Goal: Task Accomplishment & Management: Use online tool/utility

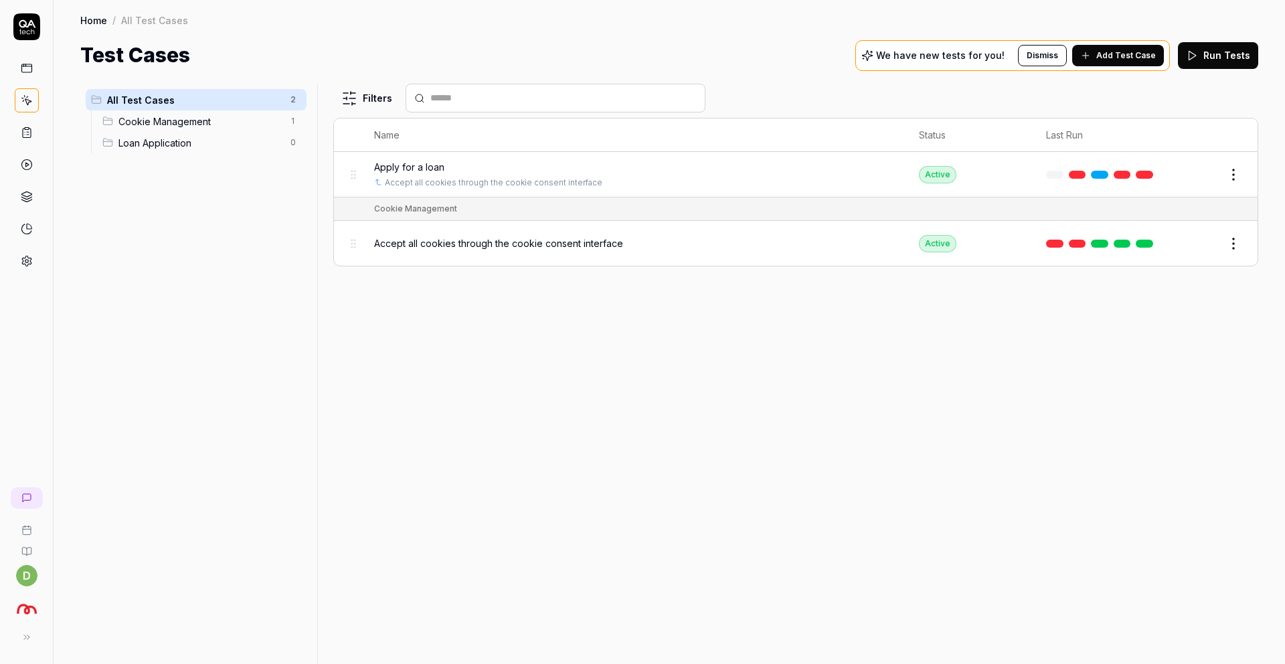
click at [640, 337] on div "Filters Name Status Last Run Apply for a loan Accept all cookies through the co…" at bounding box center [795, 374] width 925 height 580
click at [762, 28] on div "Home / All Test Cases Home / All Test Cases Test Cases We have new tests for yo…" at bounding box center [669, 35] width 1231 height 70
click at [416, 161] on span "Apply for a loan" at bounding box center [409, 167] width 70 height 14
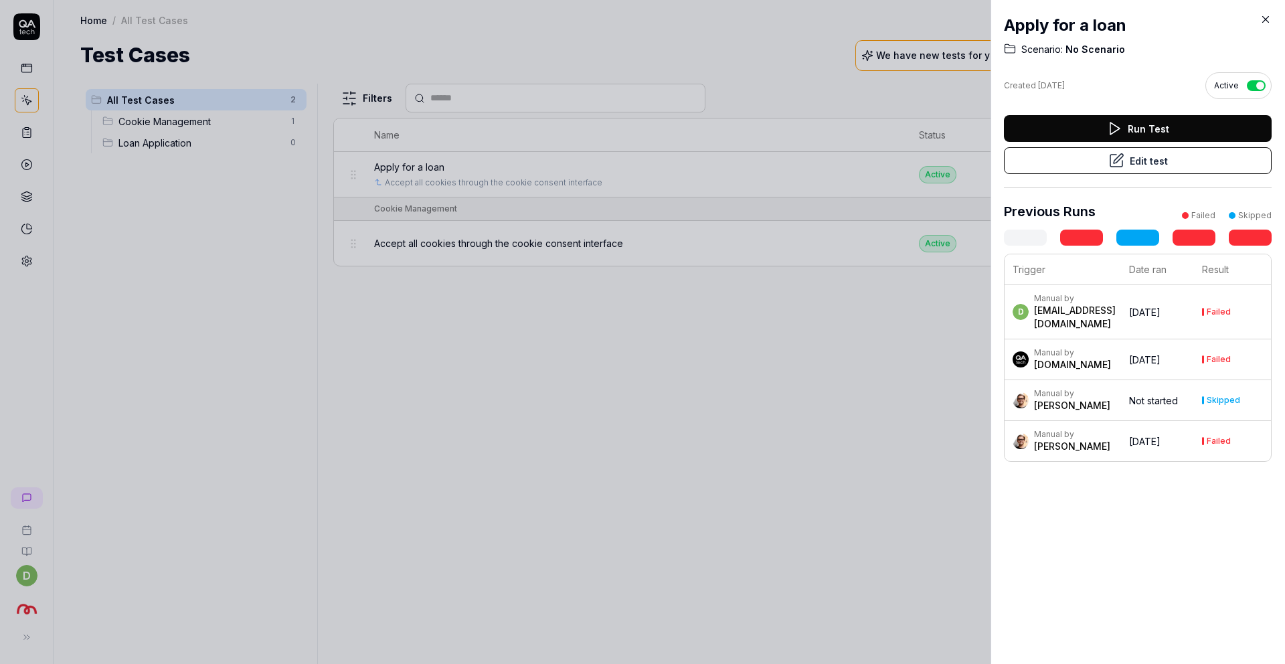
click at [1119, 160] on icon at bounding box center [1116, 161] width 16 height 16
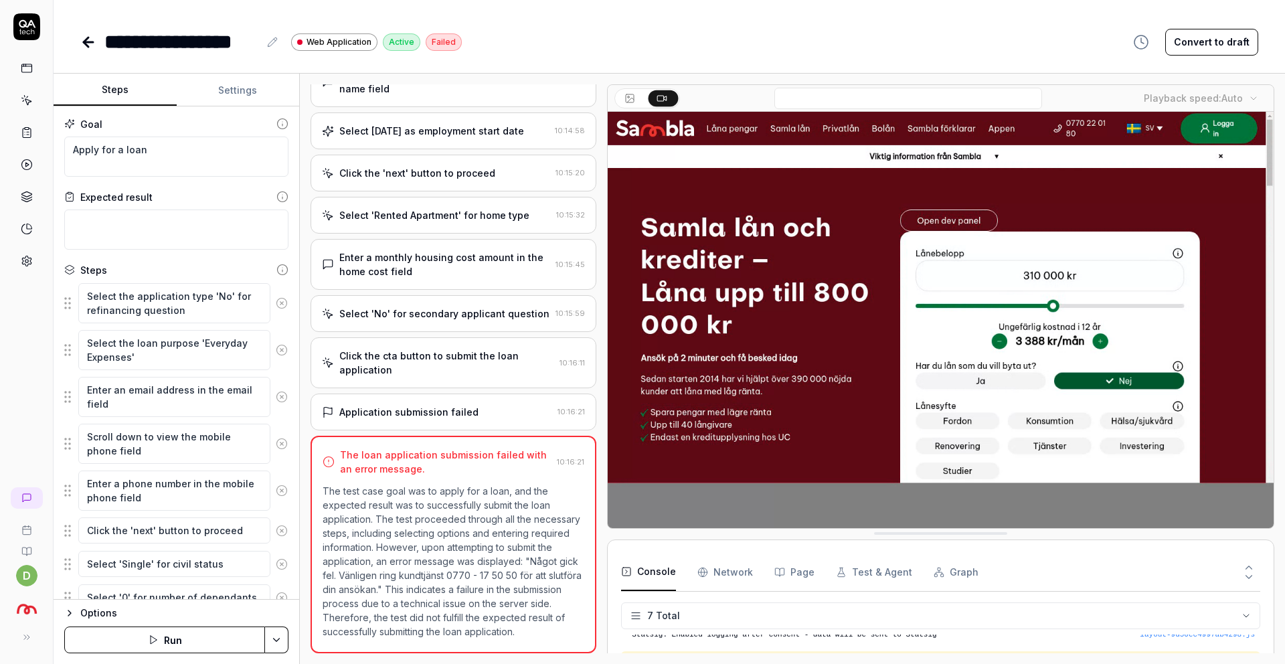
scroll to position [679, 0]
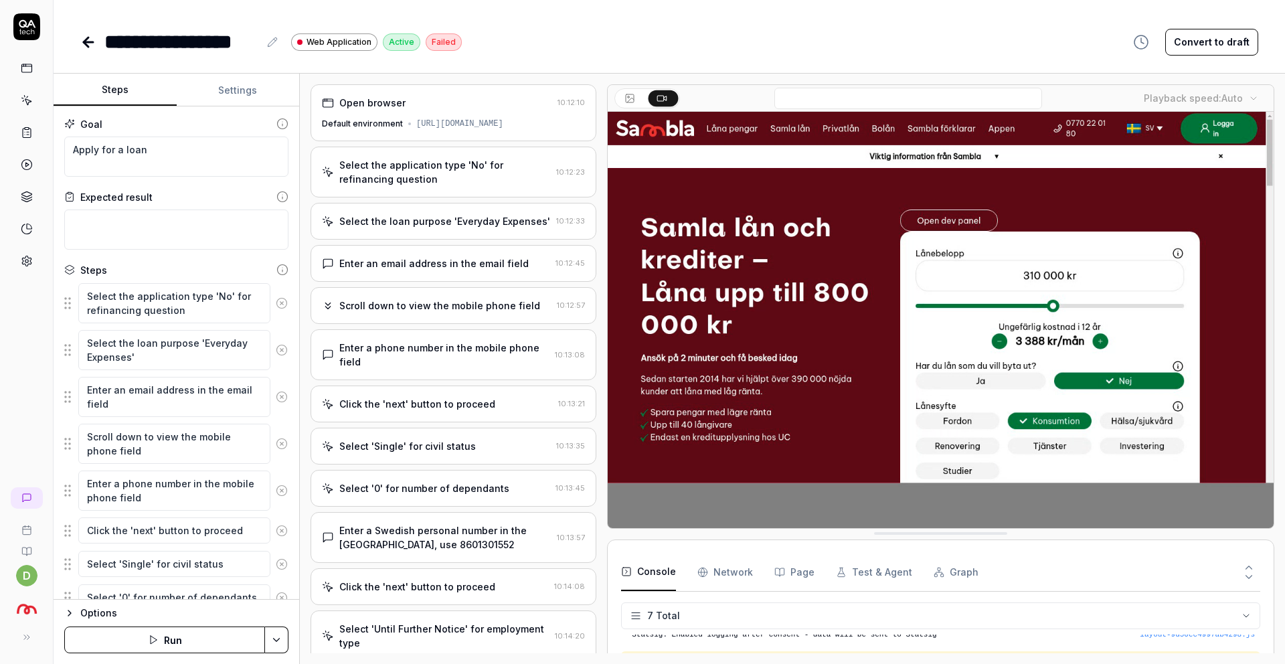
click at [396, 118] on div "Default environment" at bounding box center [362, 124] width 81 height 12
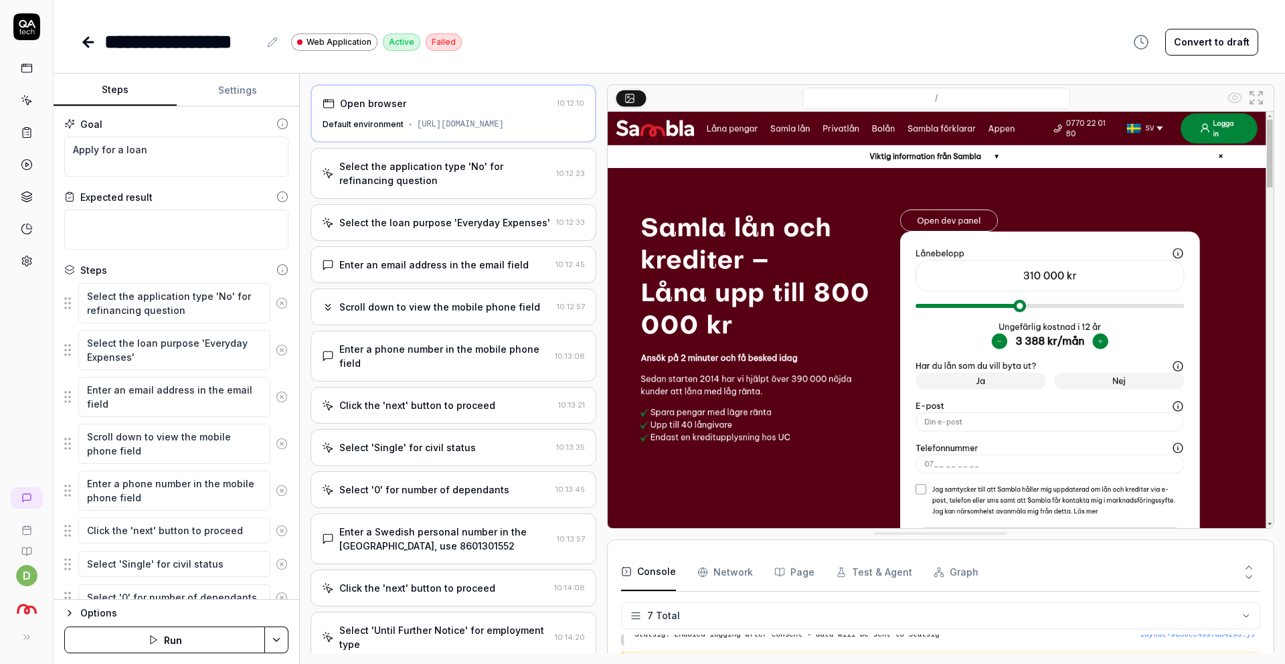
click at [412, 185] on div "Select the application type 'No' for refinancing question" at bounding box center [444, 173] width 211 height 28
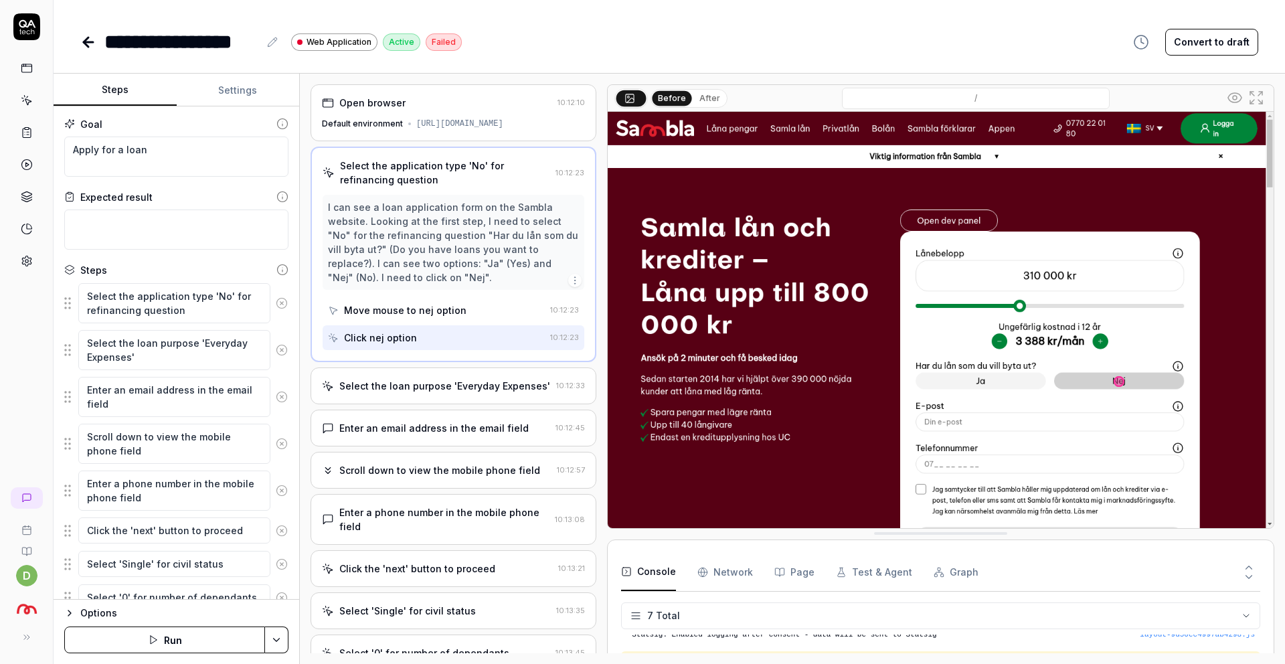
scroll to position [103, 0]
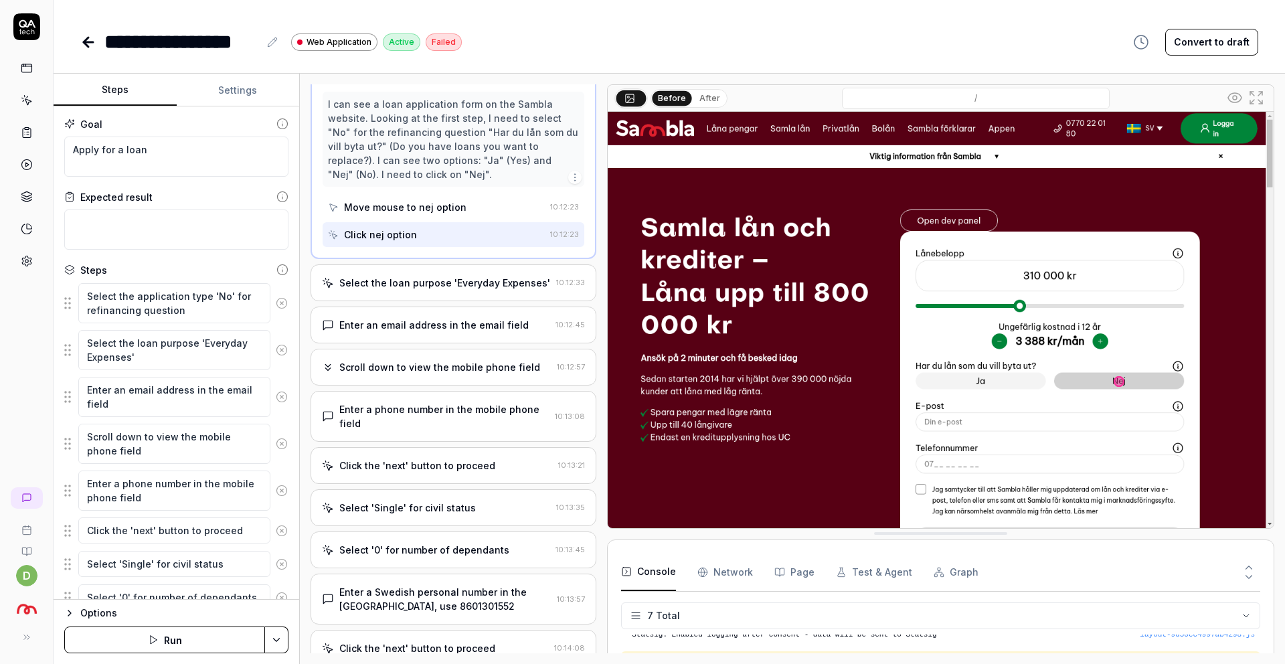
click at [443, 301] on div "Select the loan purpose 'Everyday Expenses' 10:12:33" at bounding box center [454, 282] width 286 height 37
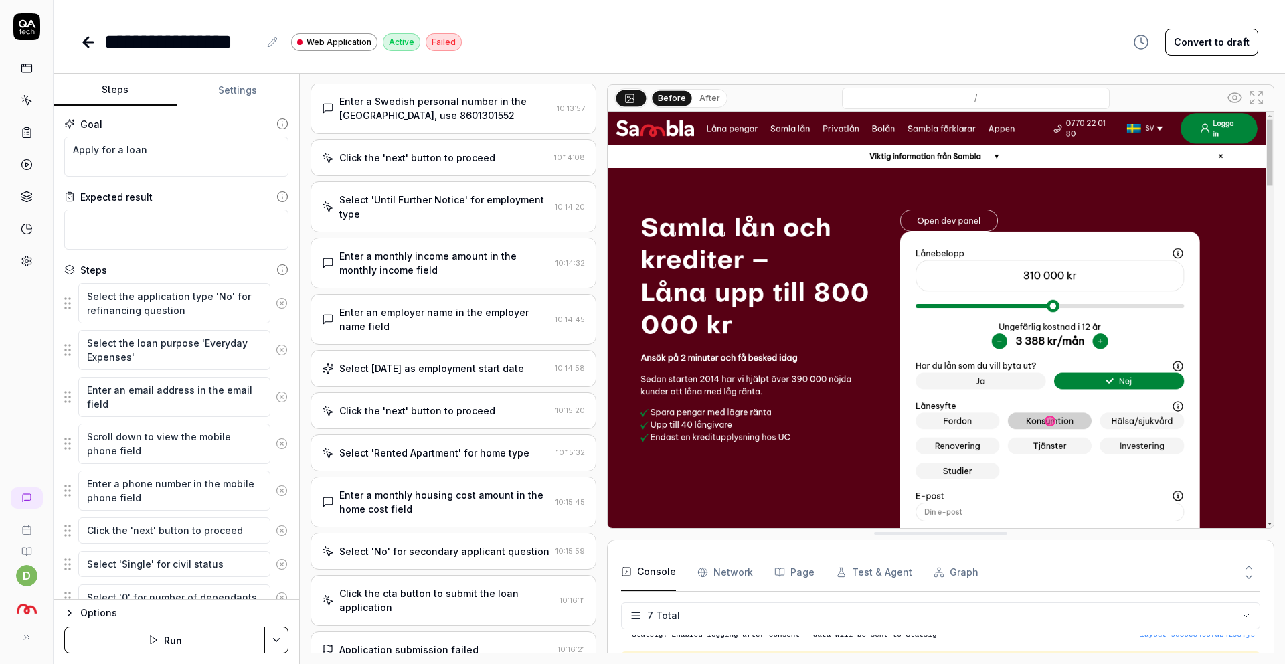
scroll to position [691, 0]
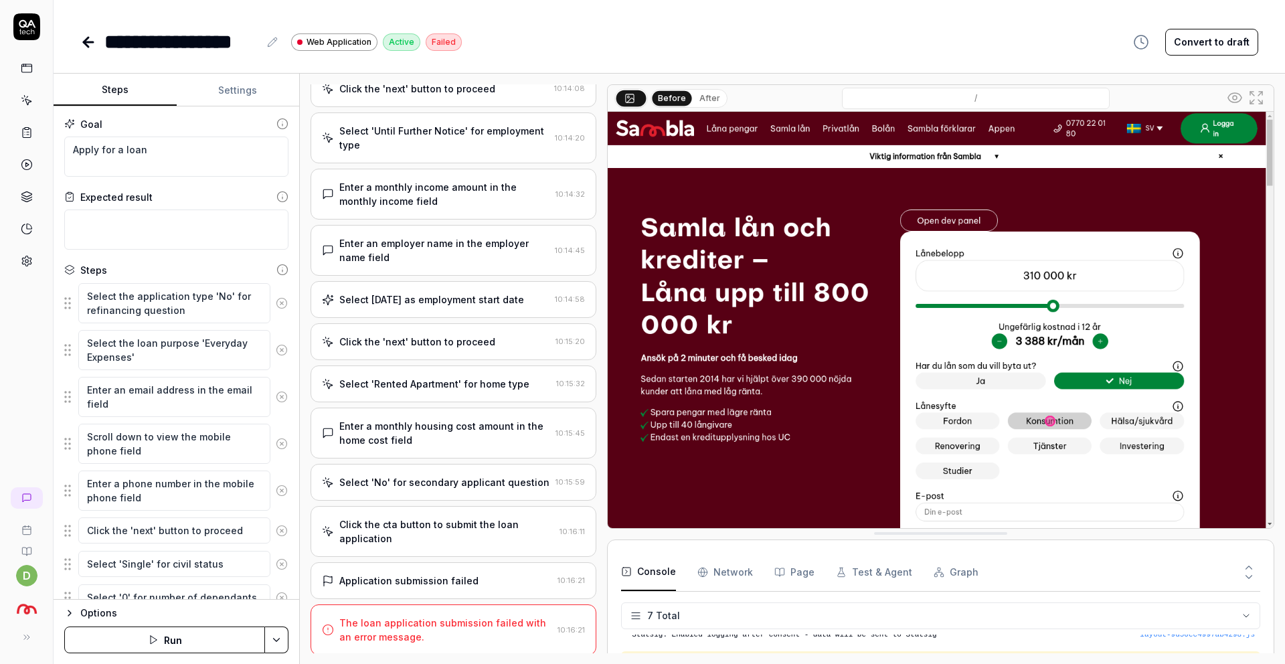
click at [363, 618] on div "The loan application submission failed with an error message." at bounding box center [445, 630] width 213 height 28
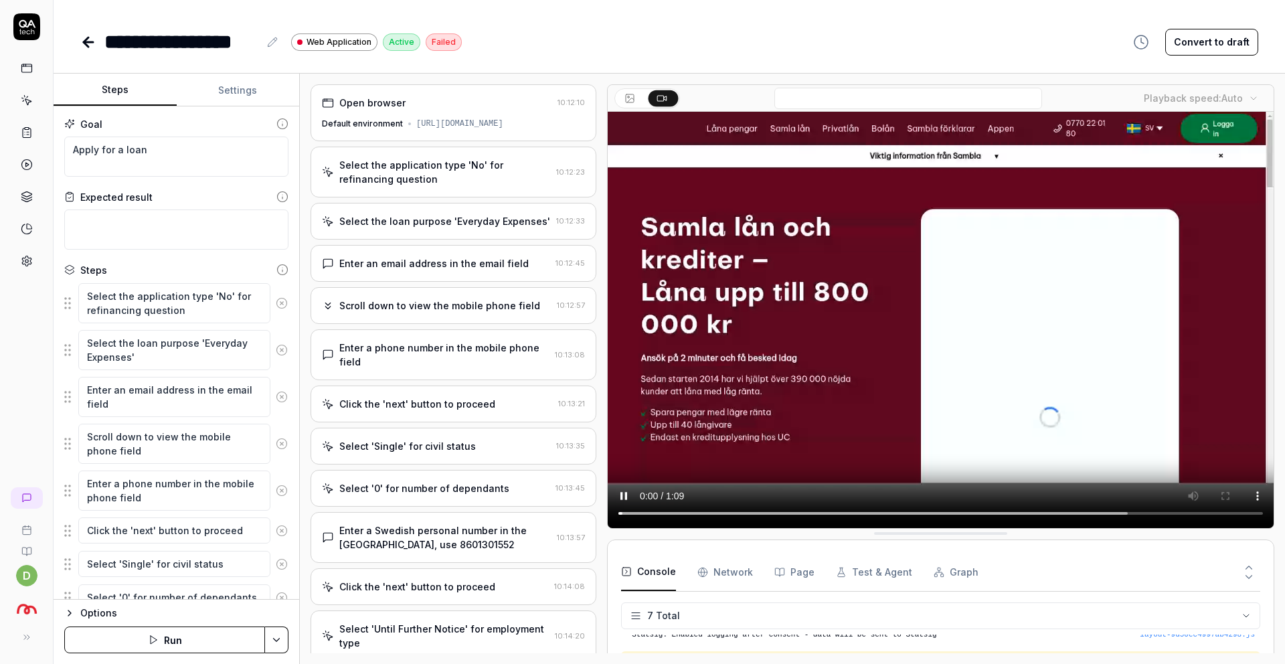
scroll to position [679, 0]
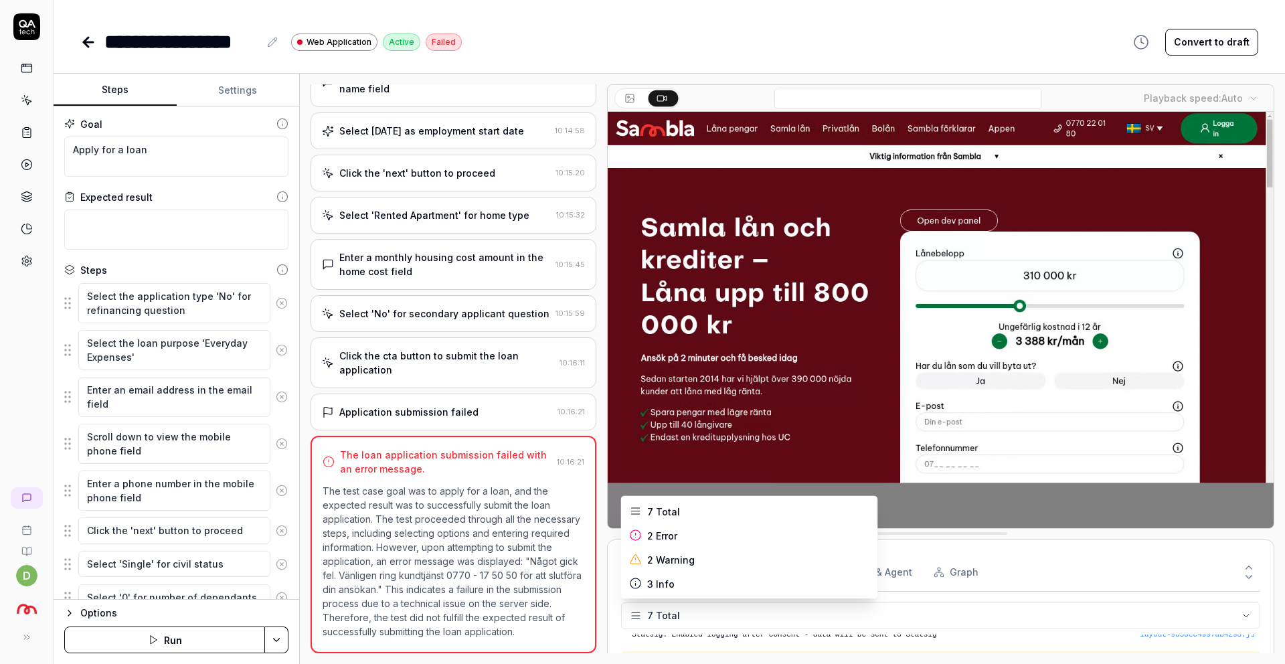
click at [699, 614] on html "**********" at bounding box center [642, 332] width 1285 height 664
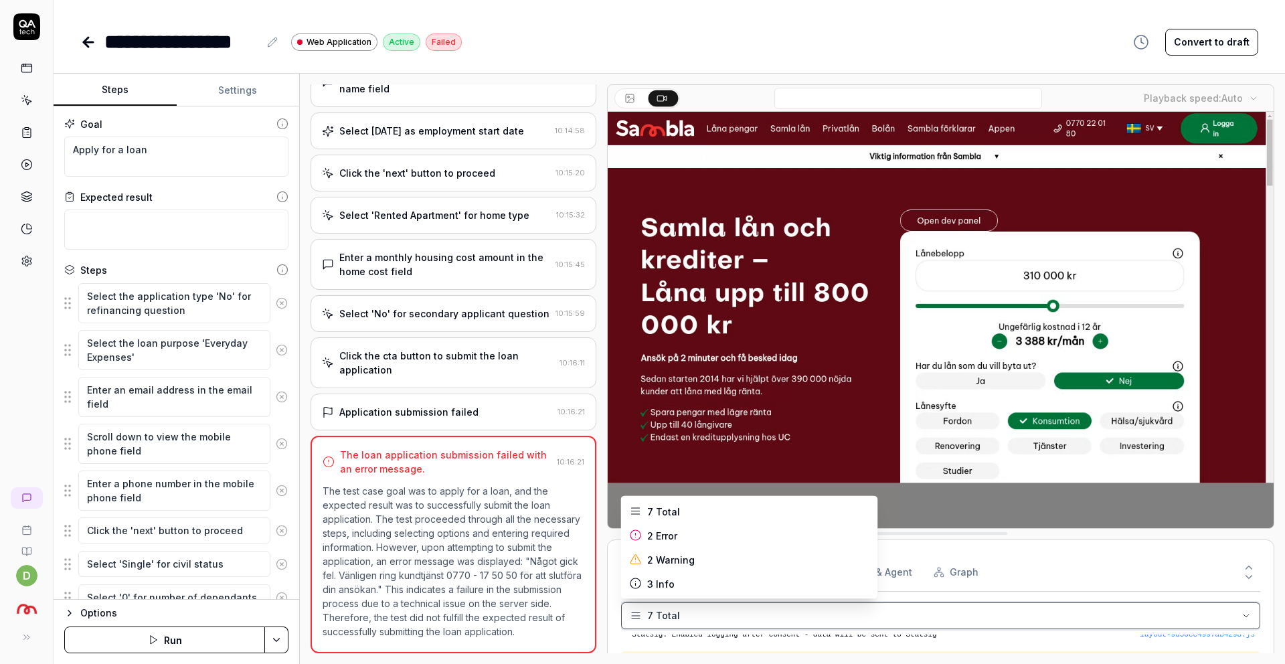
click at [703, 620] on html "**********" at bounding box center [642, 332] width 1285 height 664
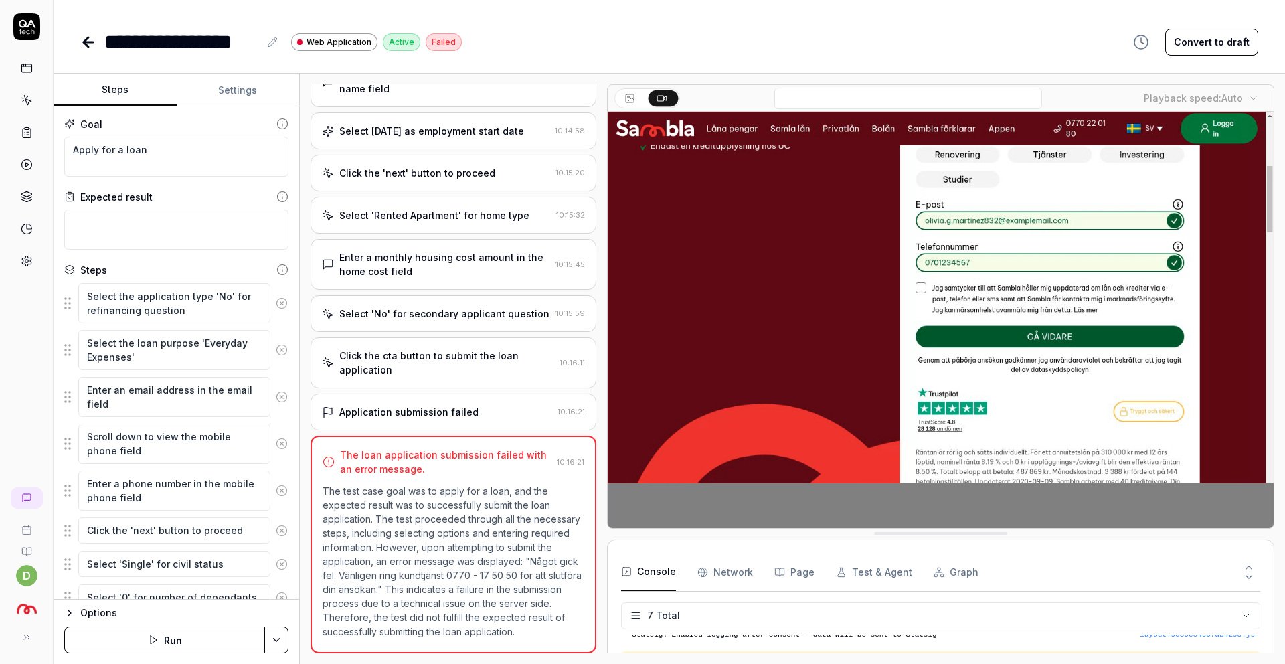
click at [656, 576] on button "Console" at bounding box center [648, 571] width 55 height 37
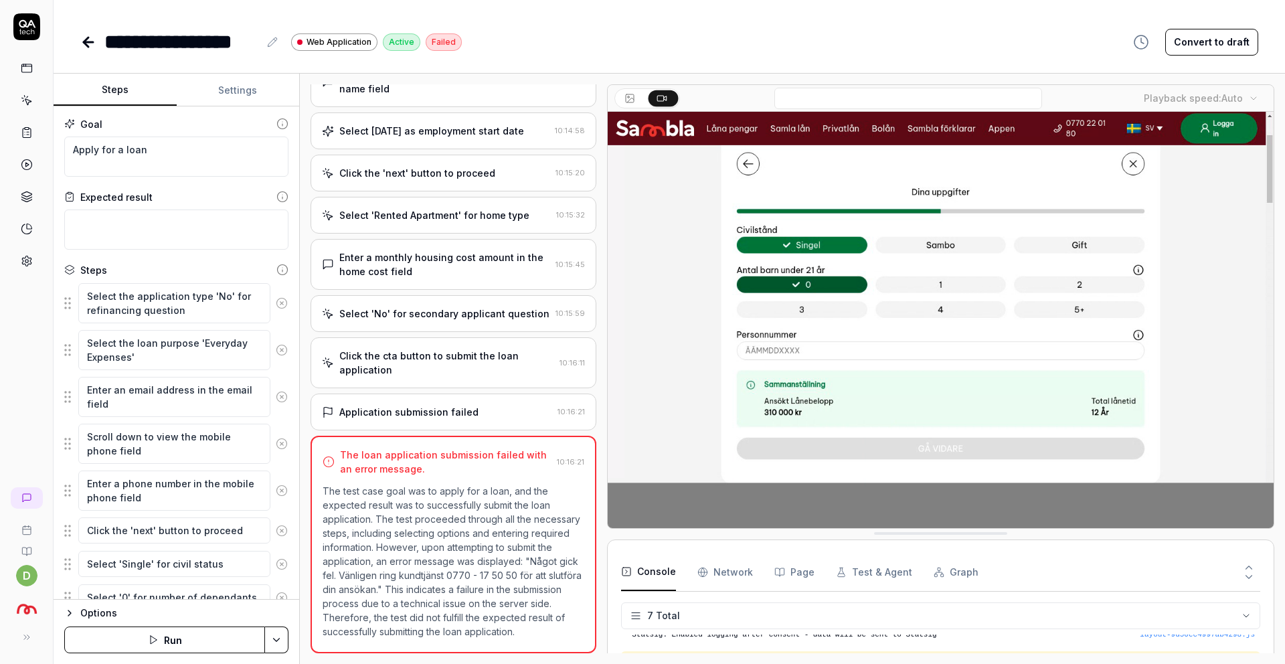
click at [727, 582] on Requests "Network" at bounding box center [725, 571] width 56 height 37
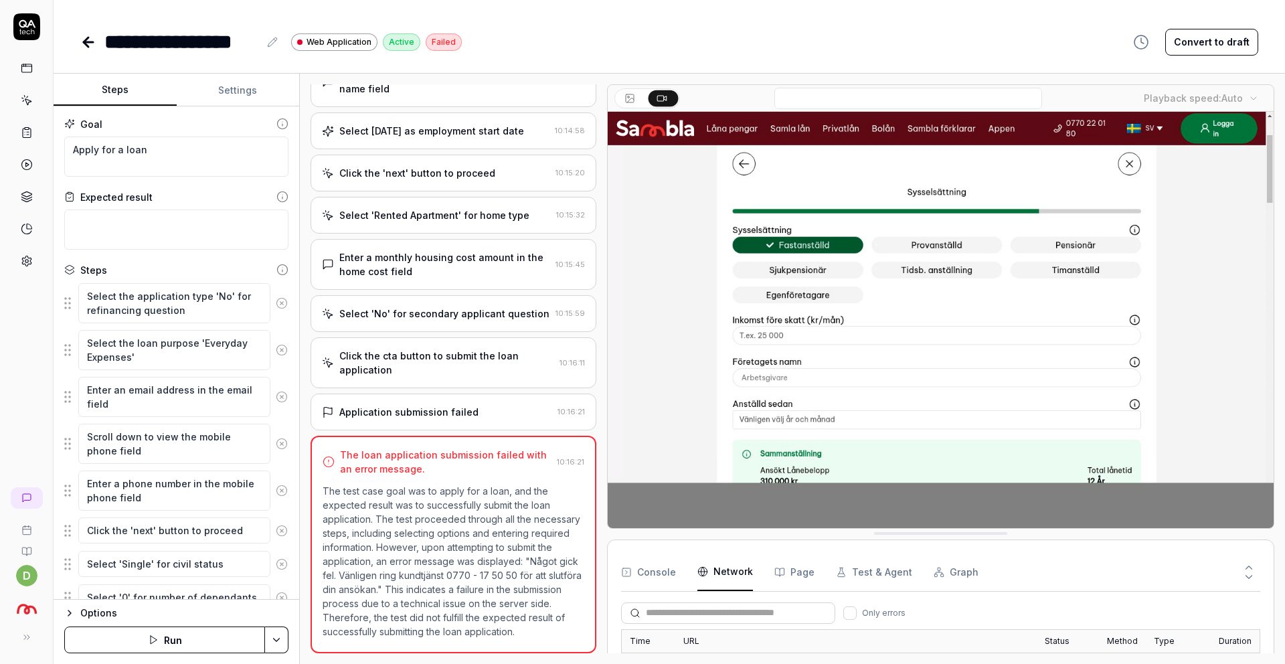
click at [1249, 574] on icon at bounding box center [1249, 577] width 12 height 12
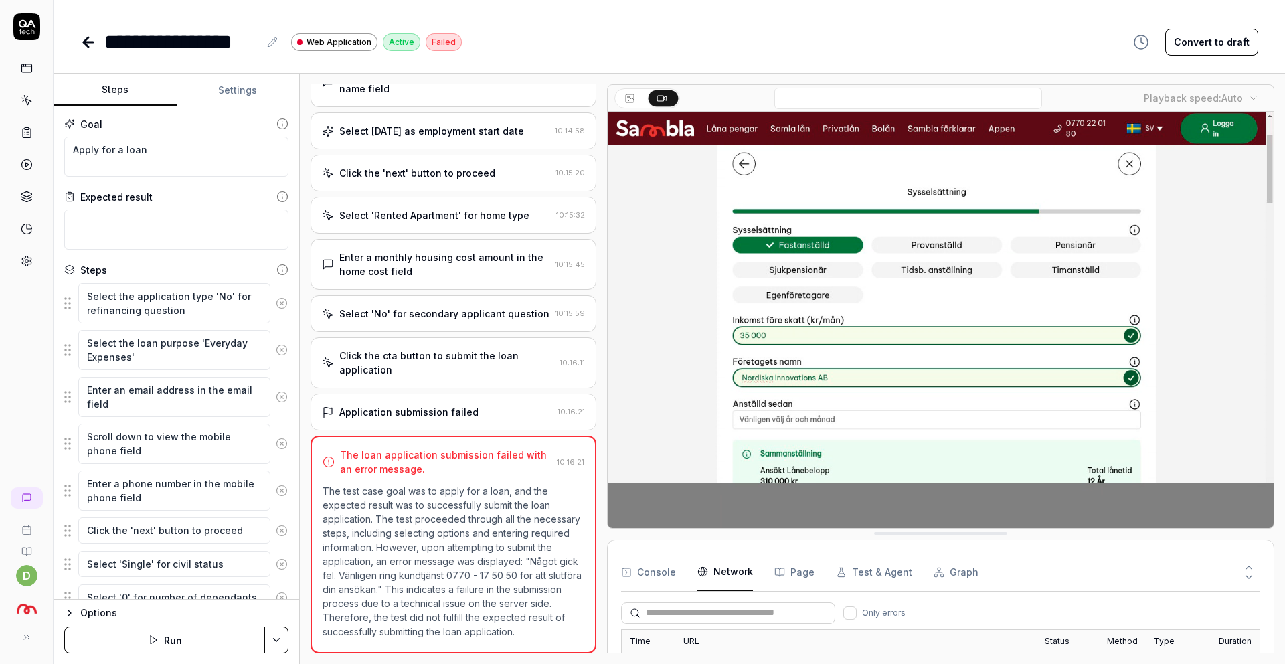
click at [1247, 576] on icon at bounding box center [1249, 577] width 12 height 12
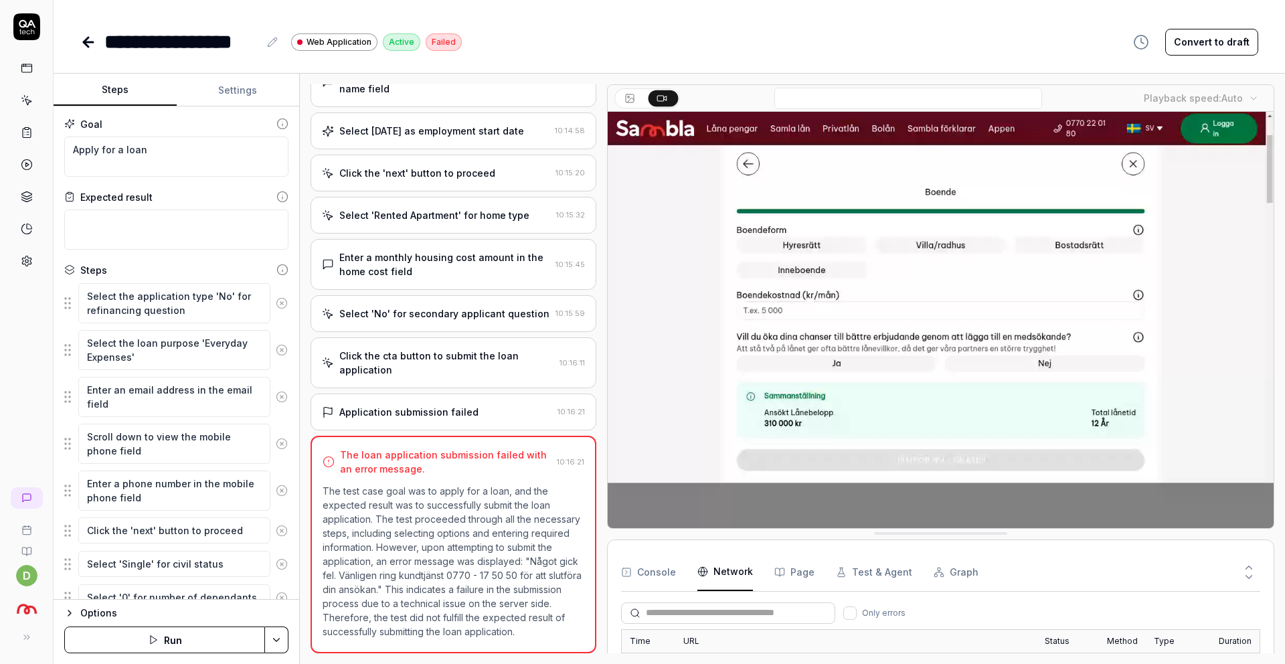
click at [1247, 566] on icon at bounding box center [1249, 567] width 6 height 3
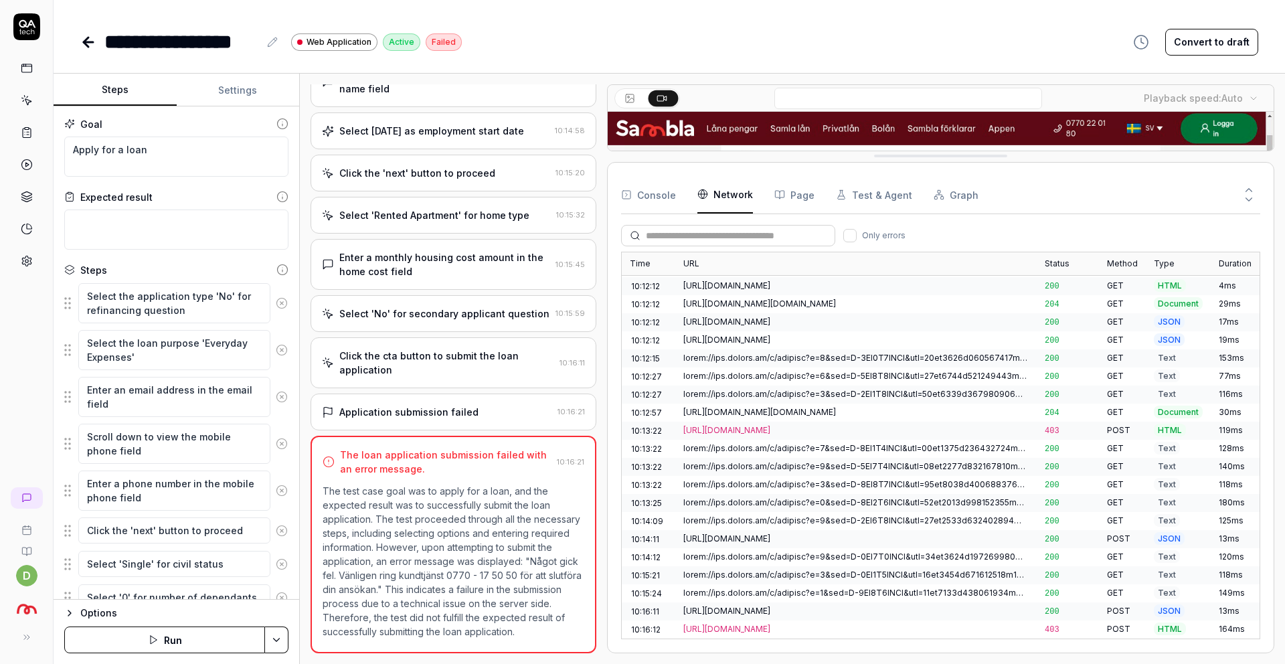
scroll to position [402, 0]
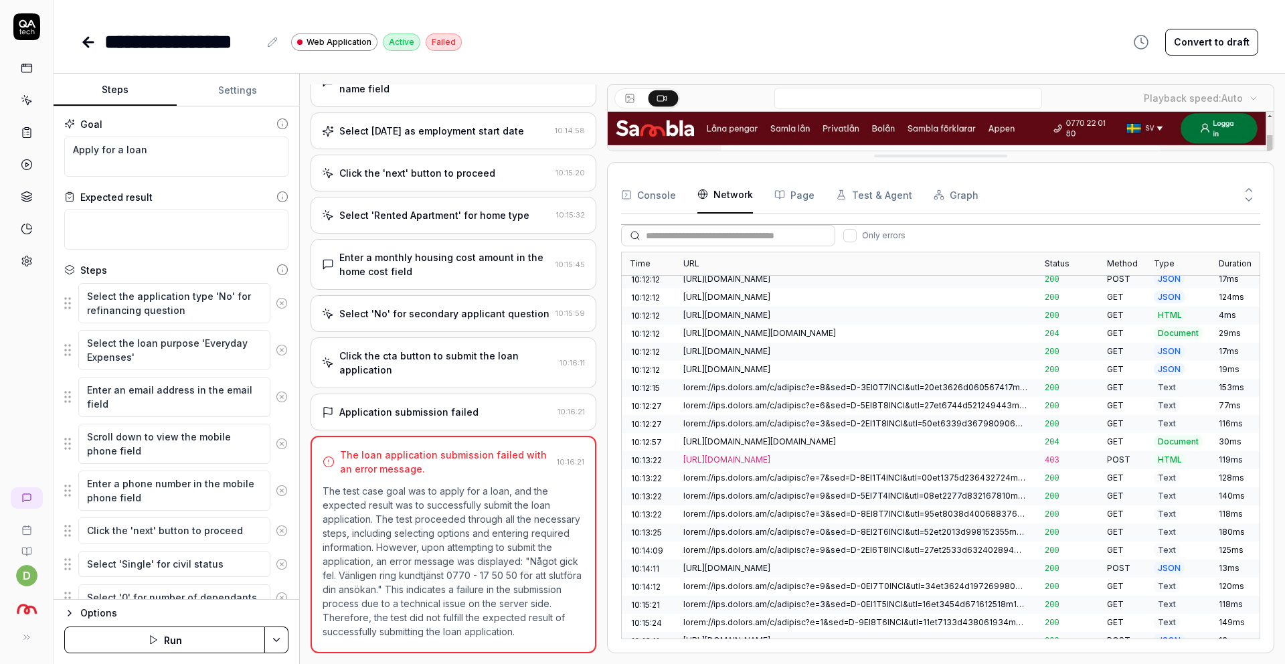
click at [798, 653] on div "[URL][DOMAIN_NAME]" at bounding box center [855, 659] width 345 height 12
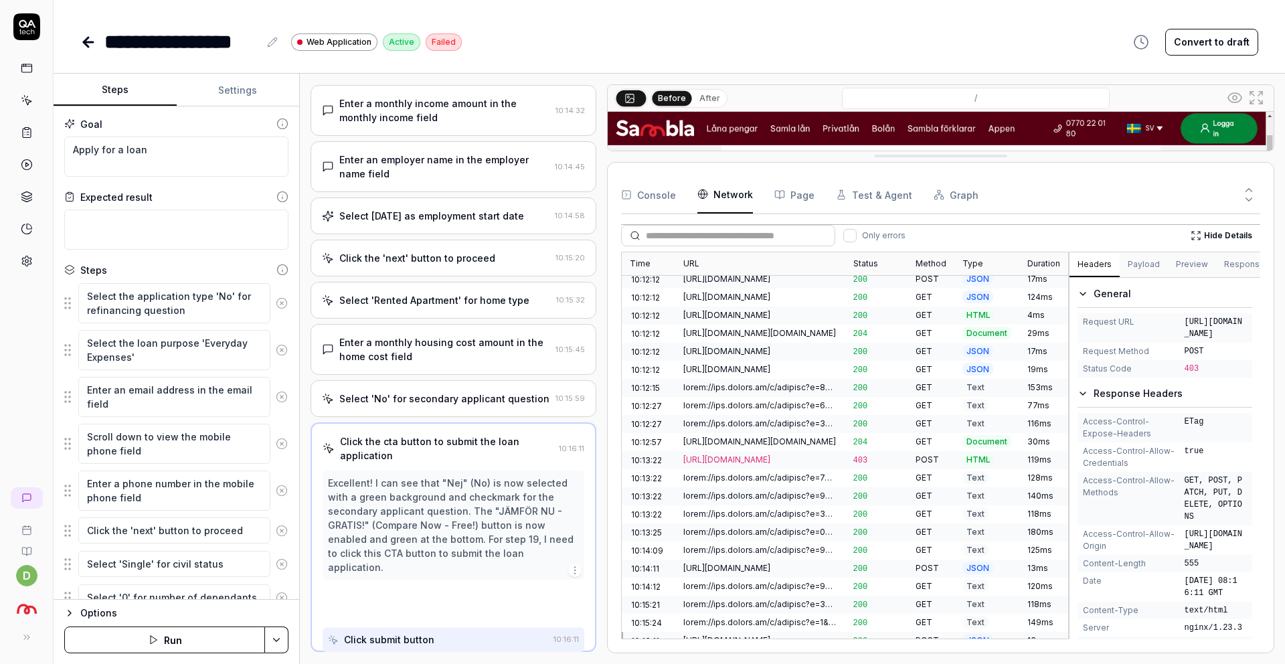
scroll to position [578, 0]
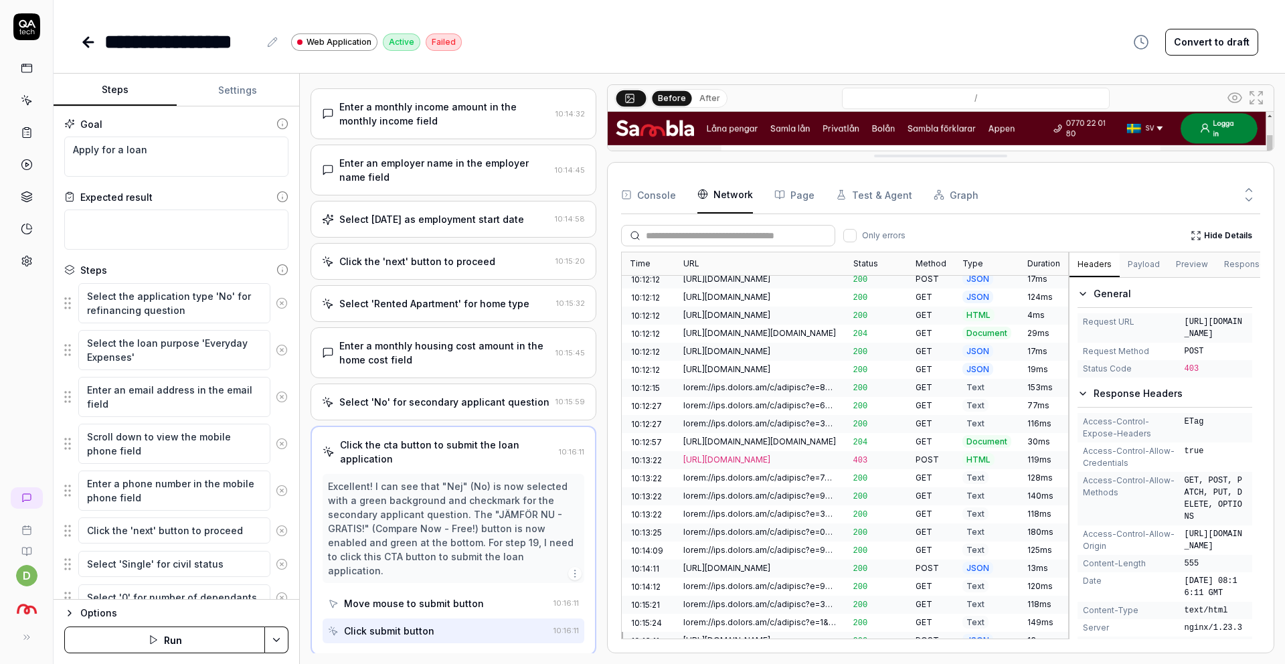
click at [1191, 373] on span "403" at bounding box center [1192, 368] width 15 height 9
click at [1196, 340] on span "[URL][DOMAIN_NAME]" at bounding box center [1216, 328] width 62 height 24
drag, startPoint x: 1187, startPoint y: 319, endPoint x: 1195, endPoint y: 389, distance: 70.1
click at [1195, 340] on span "[URL][DOMAIN_NAME]" at bounding box center [1216, 328] width 62 height 24
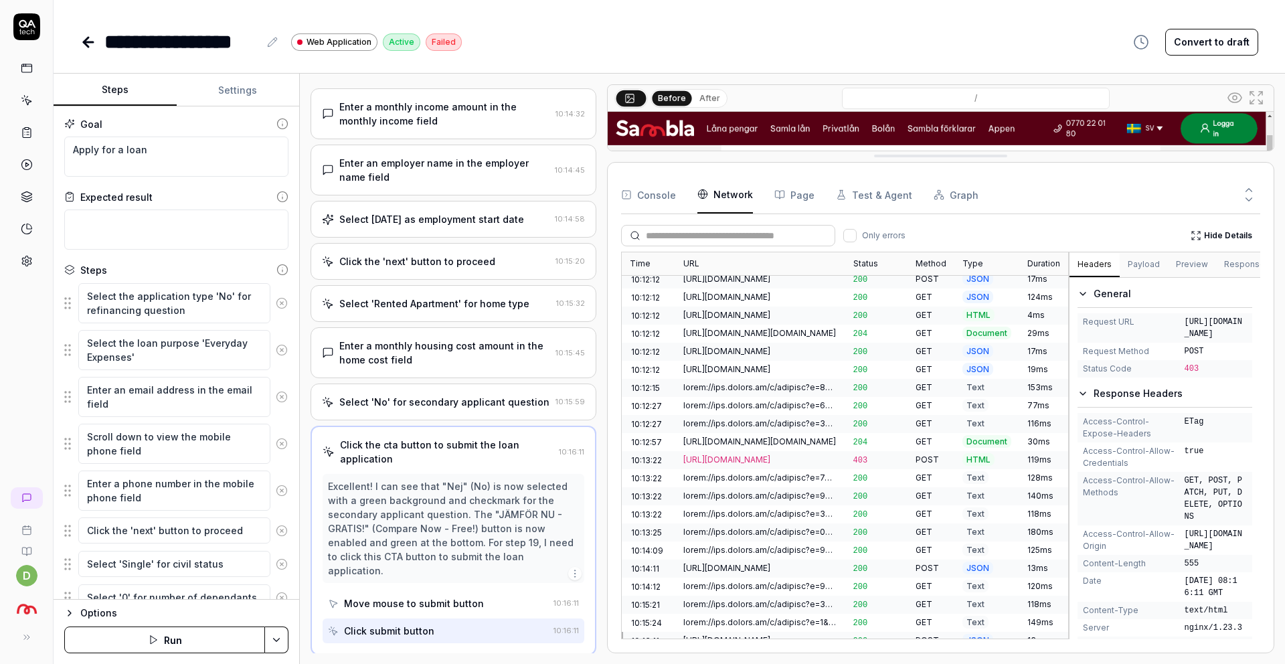
click at [1215, 340] on span "[URL][DOMAIN_NAME]" at bounding box center [1216, 328] width 62 height 24
drag, startPoint x: 1184, startPoint y: 317, endPoint x: 1213, endPoint y: 369, distance: 59.6
click at [1213, 340] on span "[URL][DOMAIN_NAME]" at bounding box center [1216, 328] width 62 height 24
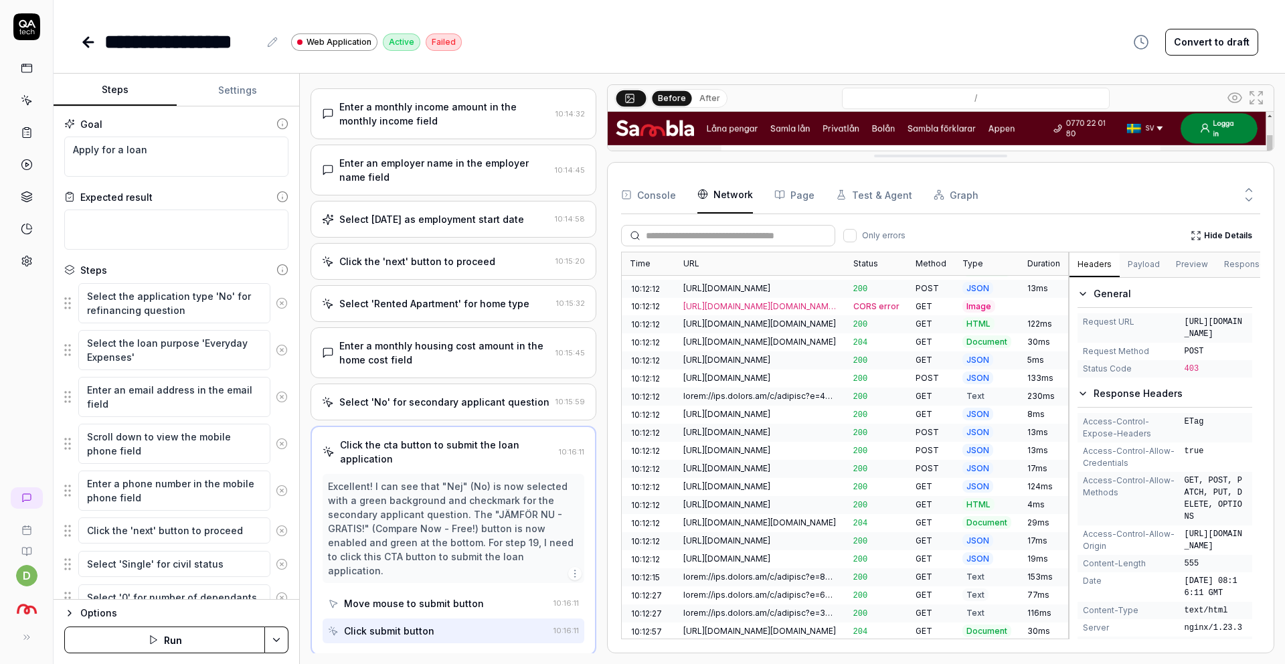
scroll to position [62, 0]
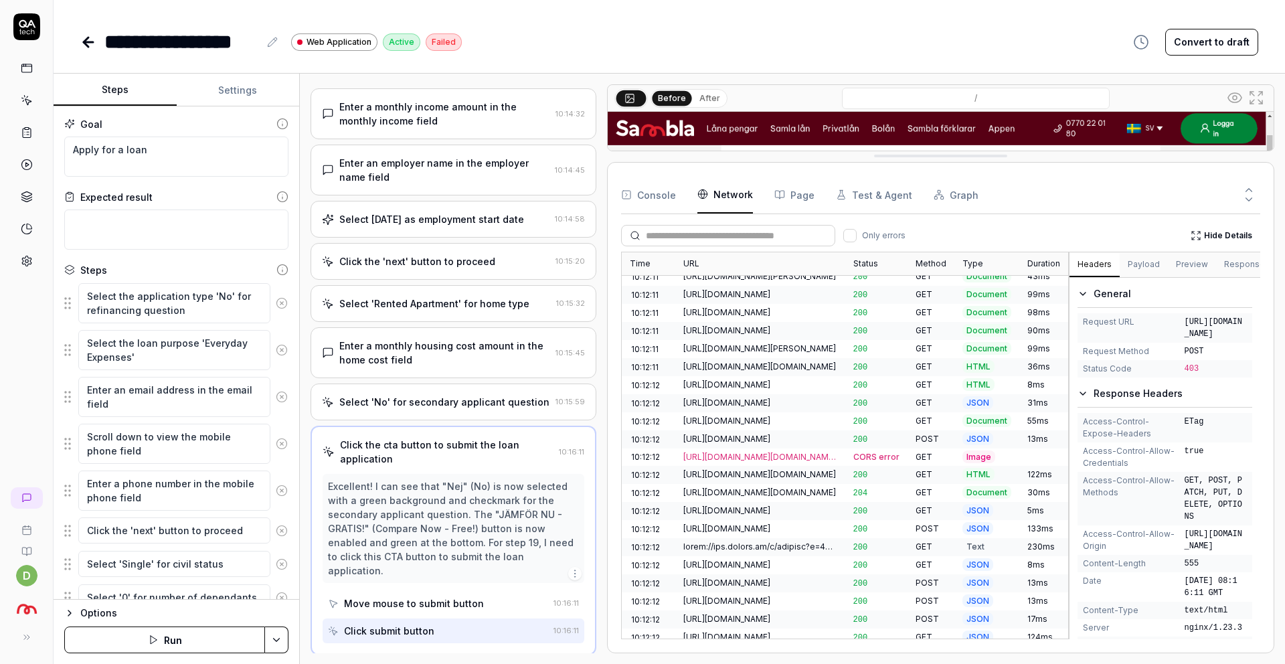
click at [1188, 340] on span "[URL][DOMAIN_NAME]" at bounding box center [1216, 328] width 62 height 24
drag, startPoint x: 1184, startPoint y: 317, endPoint x: 1218, endPoint y: 369, distance: 61.8
click at [1218, 340] on span "[URL][DOMAIN_NAME]" at bounding box center [1216, 328] width 62 height 24
click at [1194, 340] on span "[URL][DOMAIN_NAME]" at bounding box center [1216, 328] width 62 height 24
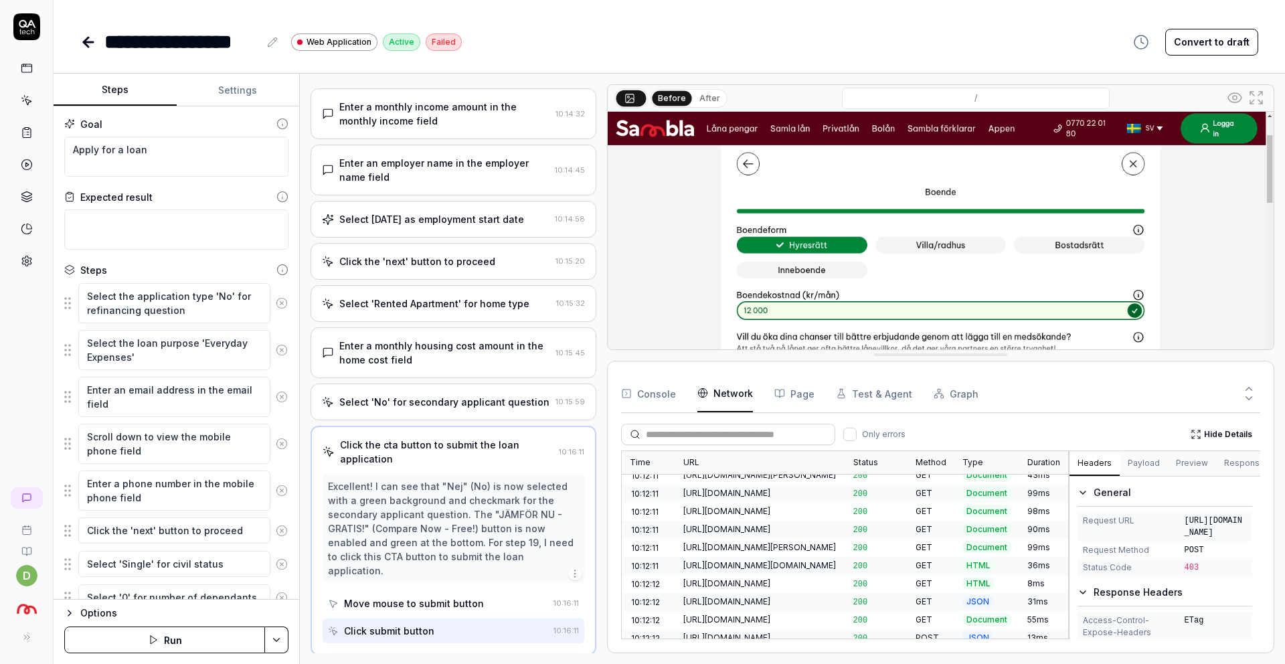
drag, startPoint x: 996, startPoint y: 154, endPoint x: 1039, endPoint y: 394, distance: 244.2
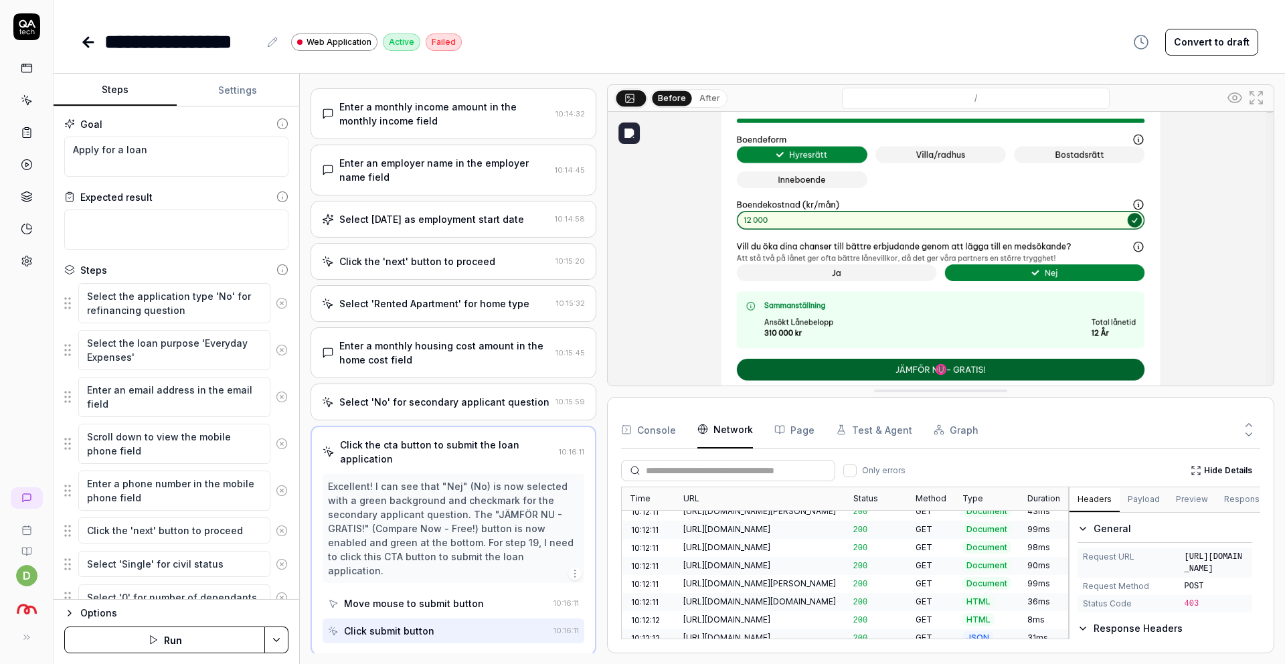
scroll to position [142, 0]
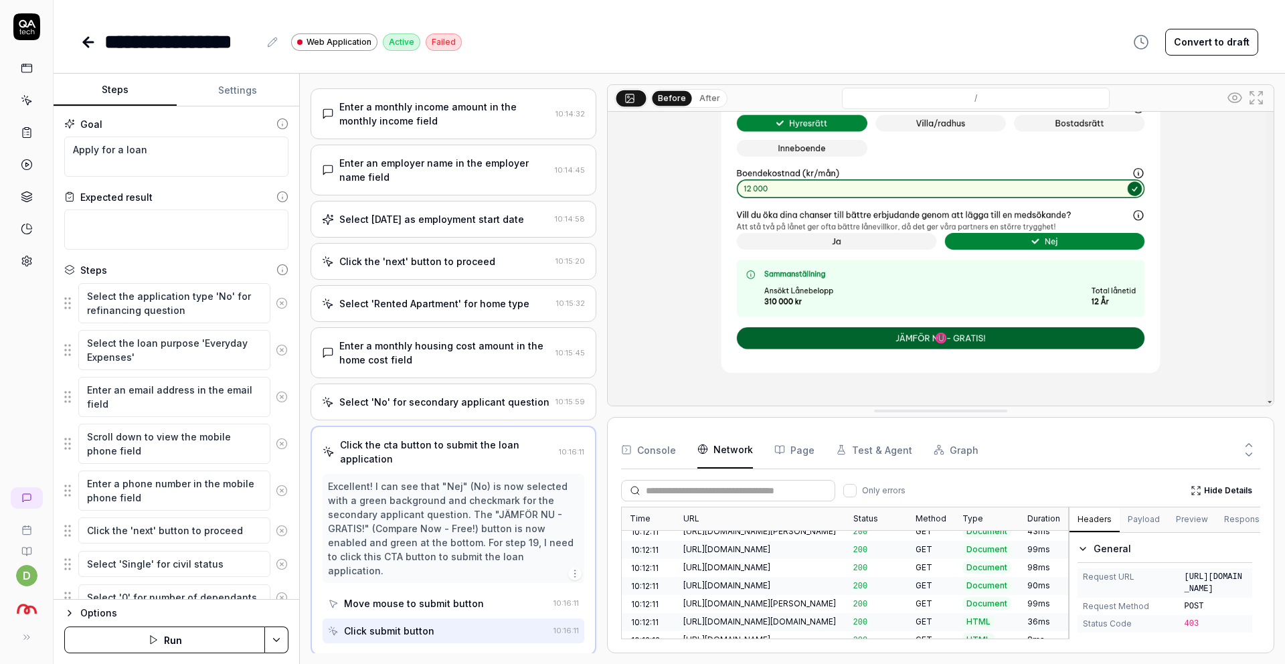
drag, startPoint x: 920, startPoint y: 393, endPoint x: 948, endPoint y: 413, distance: 35.1
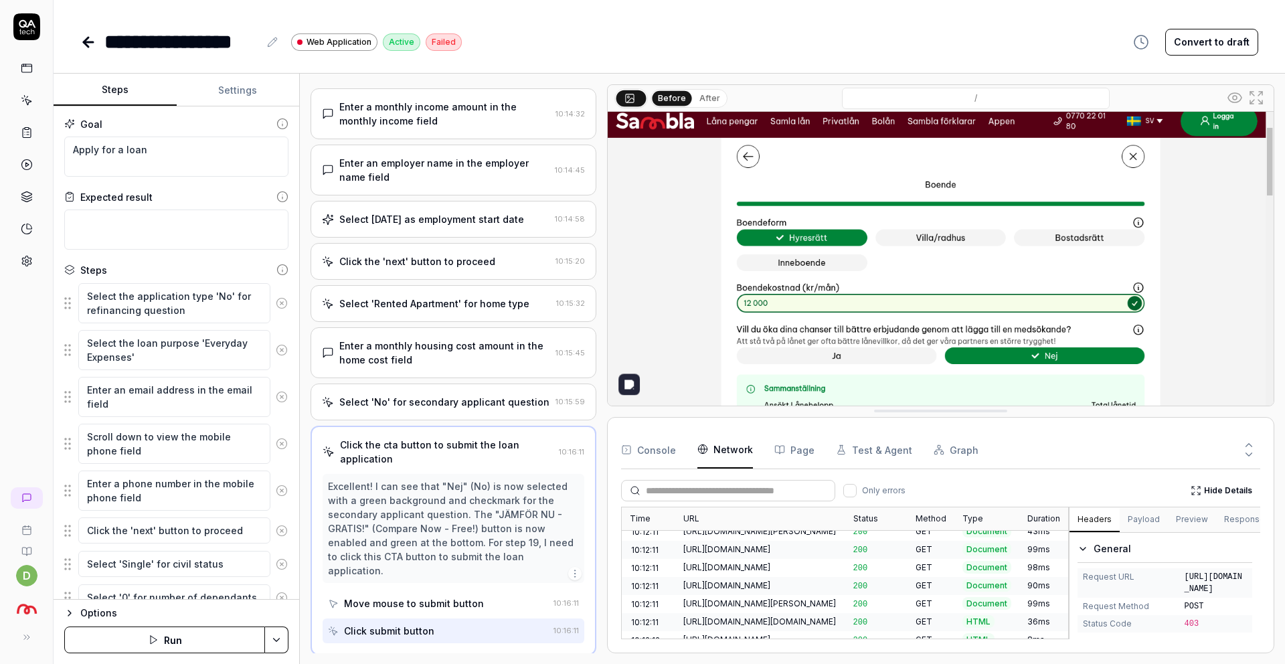
scroll to position [0, 0]
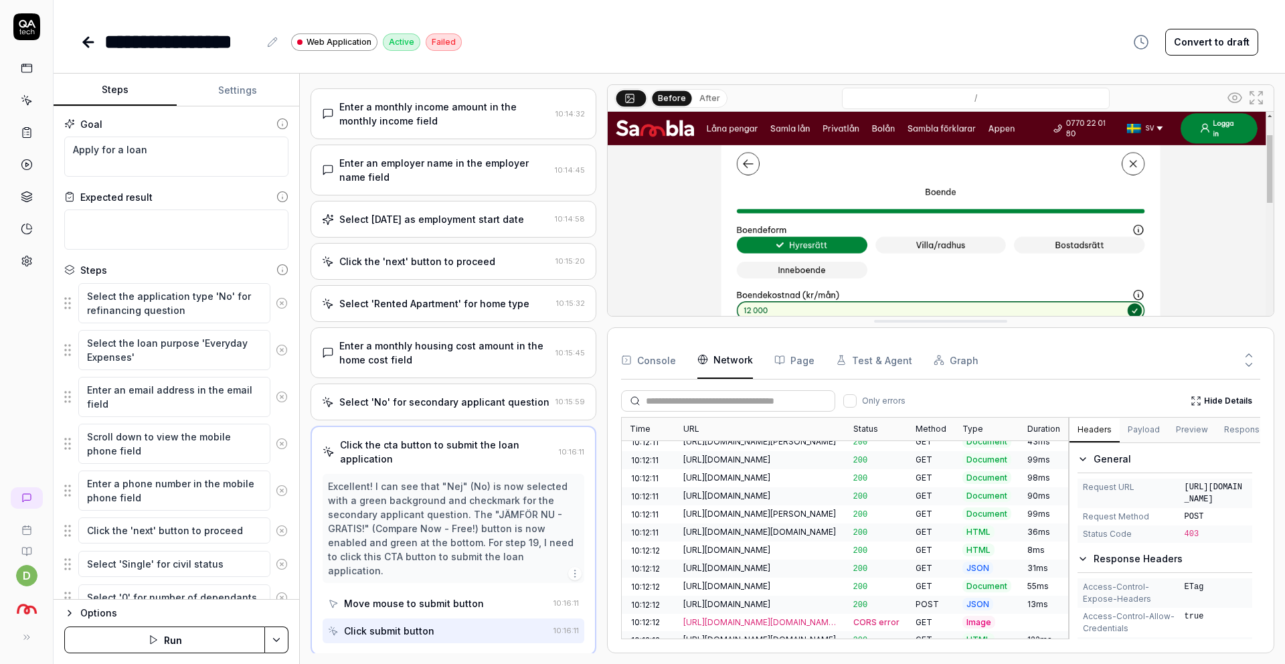
drag, startPoint x: 1071, startPoint y: 413, endPoint x: 1077, endPoint y: 323, distance: 89.8
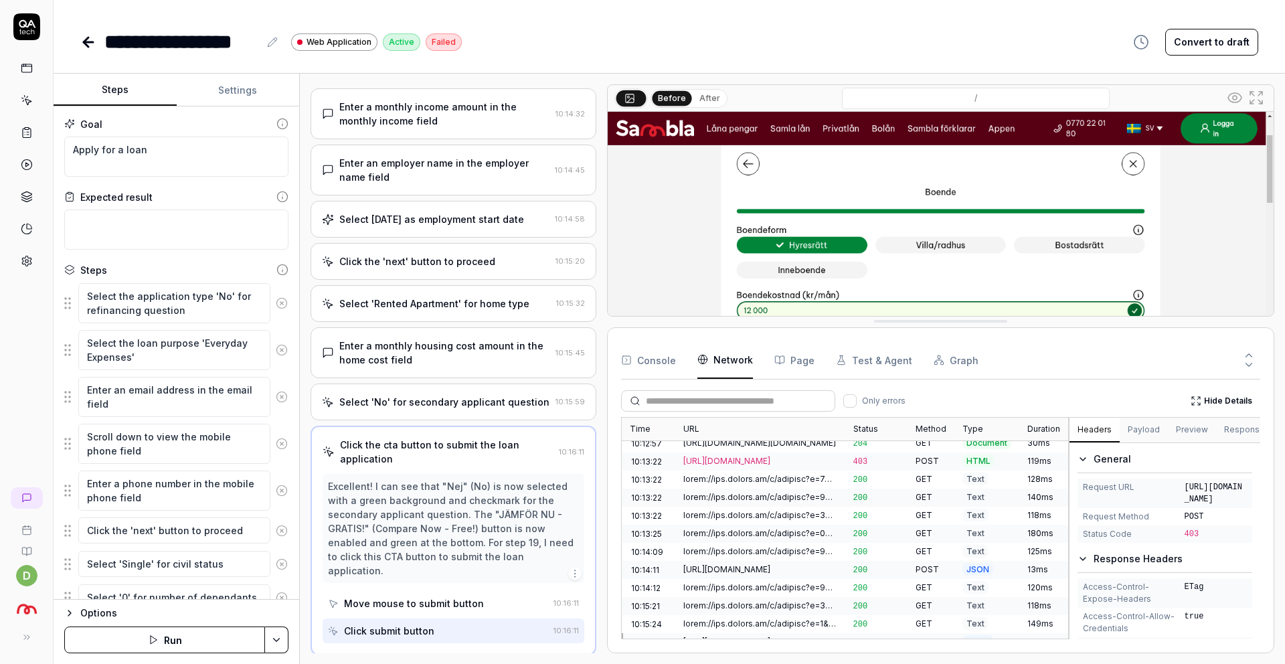
scroll to position [567, 0]
click at [816, 653] on div "[URL][DOMAIN_NAME]" at bounding box center [759, 659] width 153 height 12
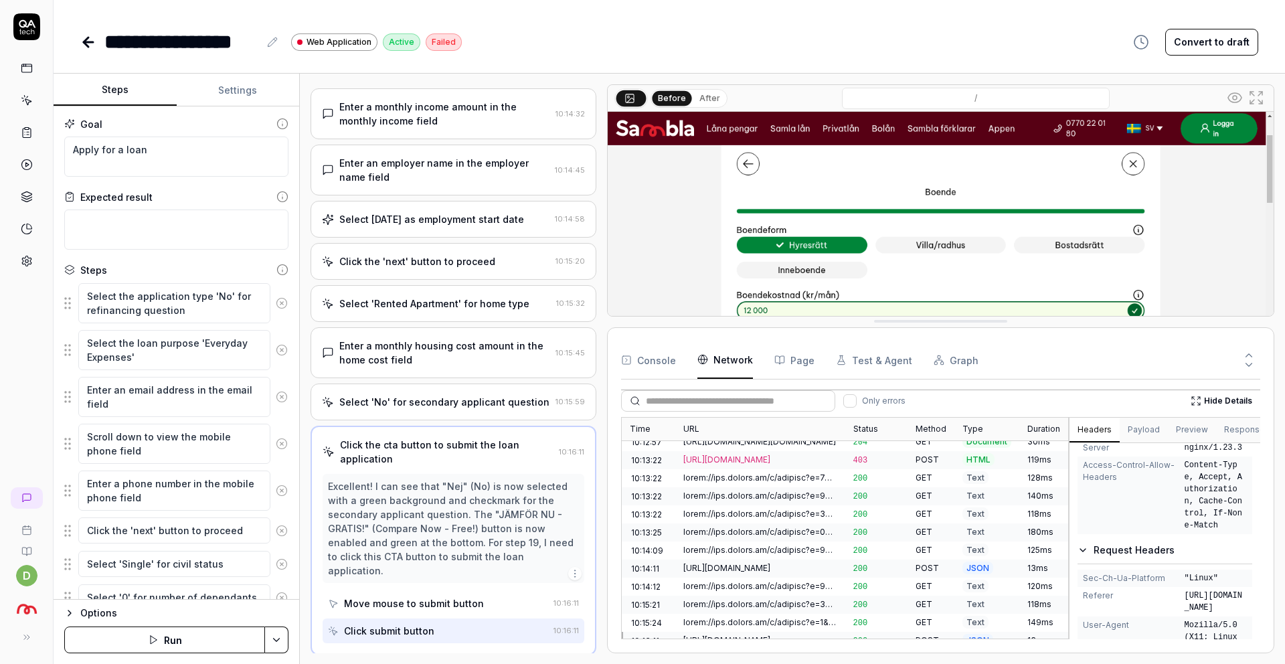
scroll to position [0, 0]
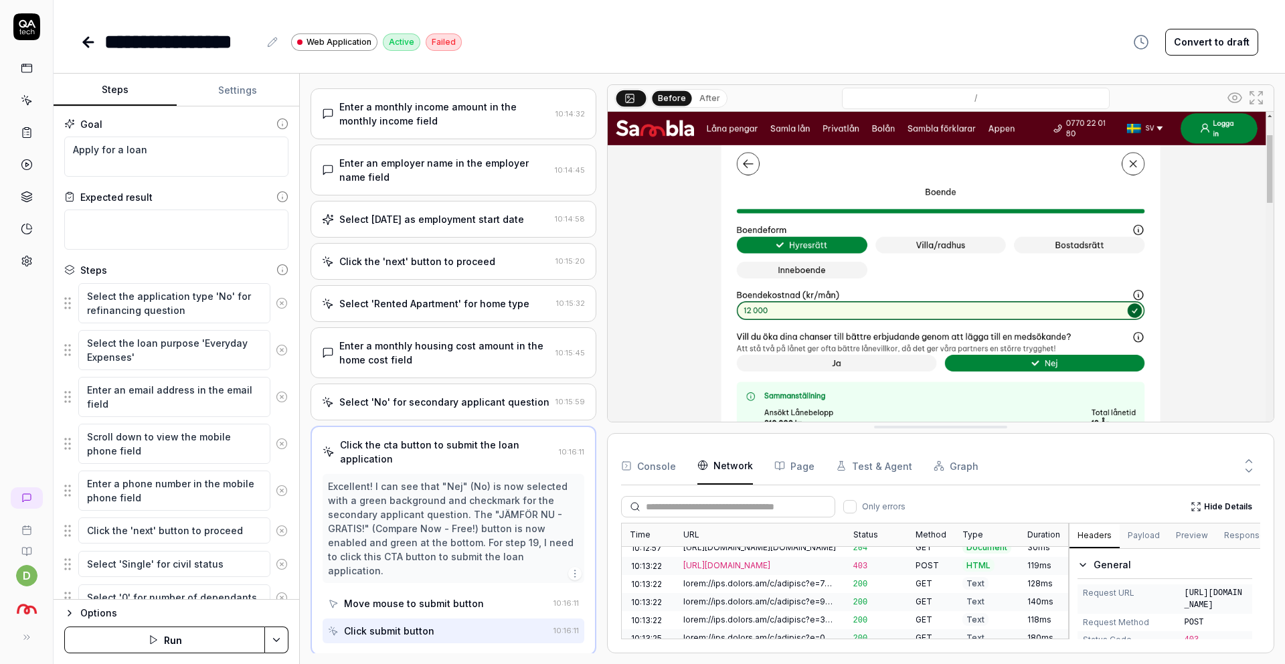
drag, startPoint x: 847, startPoint y: 323, endPoint x: 849, endPoint y: 428, distance: 105.8
click at [24, 132] on icon at bounding box center [27, 132] width 12 height 12
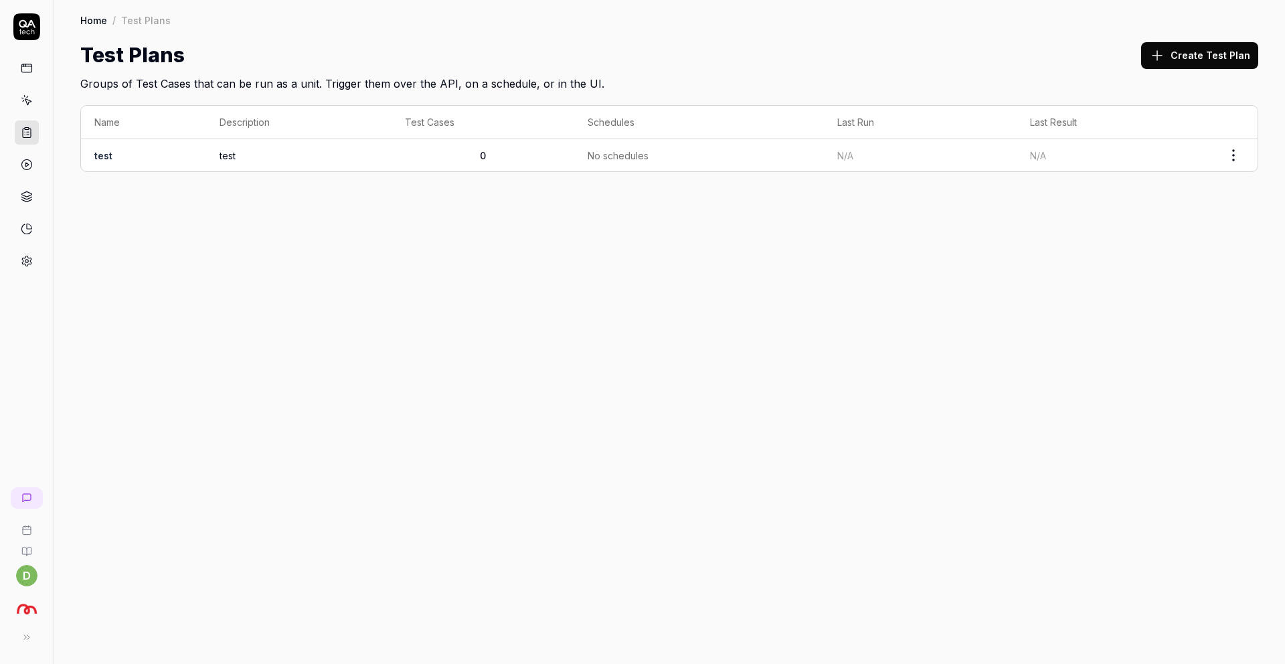
click at [193, 155] on td "test" at bounding box center [143, 155] width 125 height 32
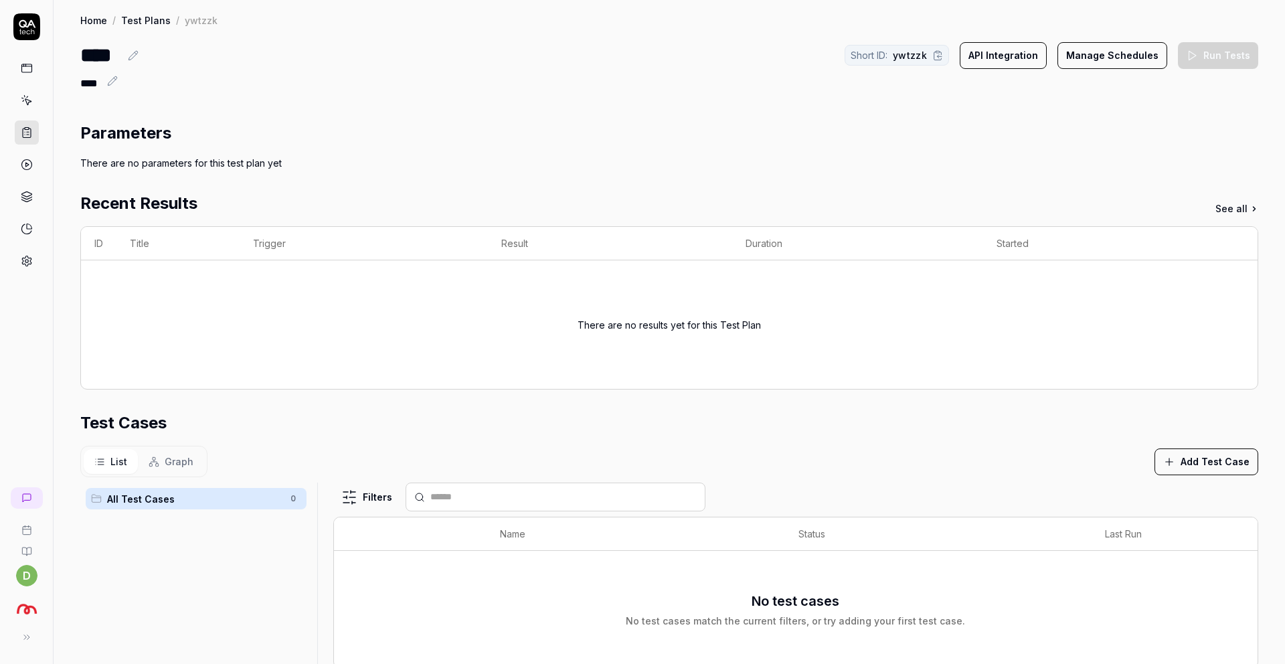
click at [1122, 52] on button "Manage Schedules" at bounding box center [1112, 55] width 110 height 27
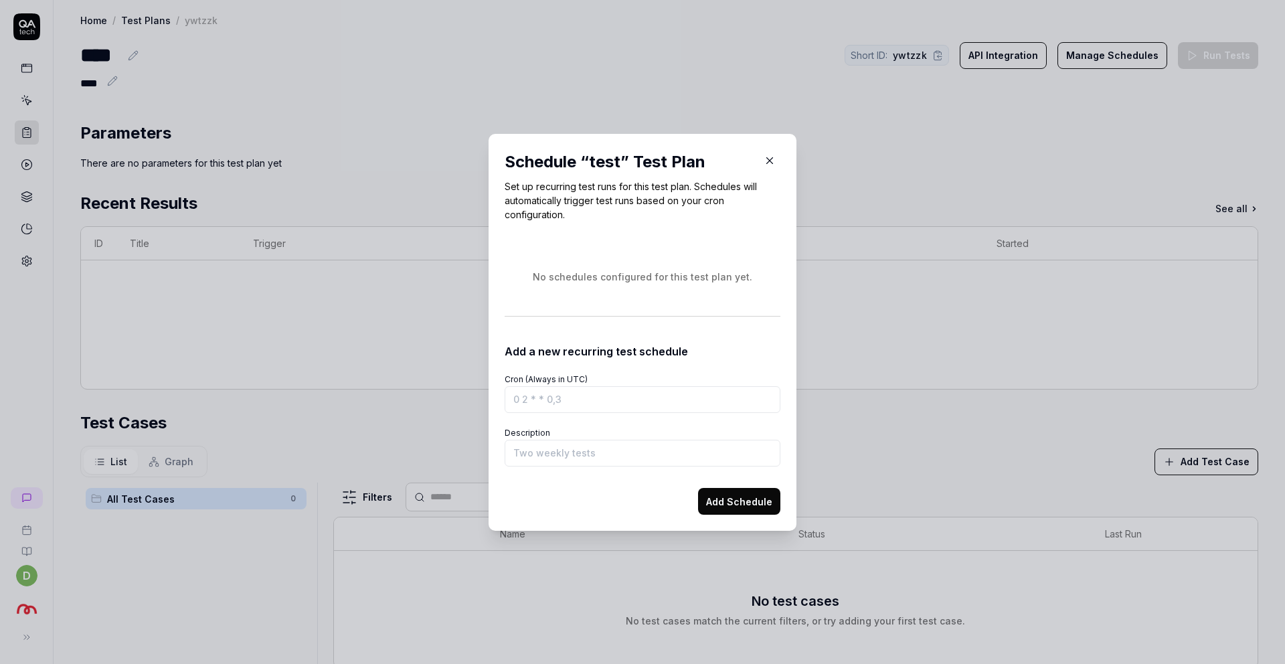
click at [772, 159] on icon "button" at bounding box center [770, 161] width 12 height 12
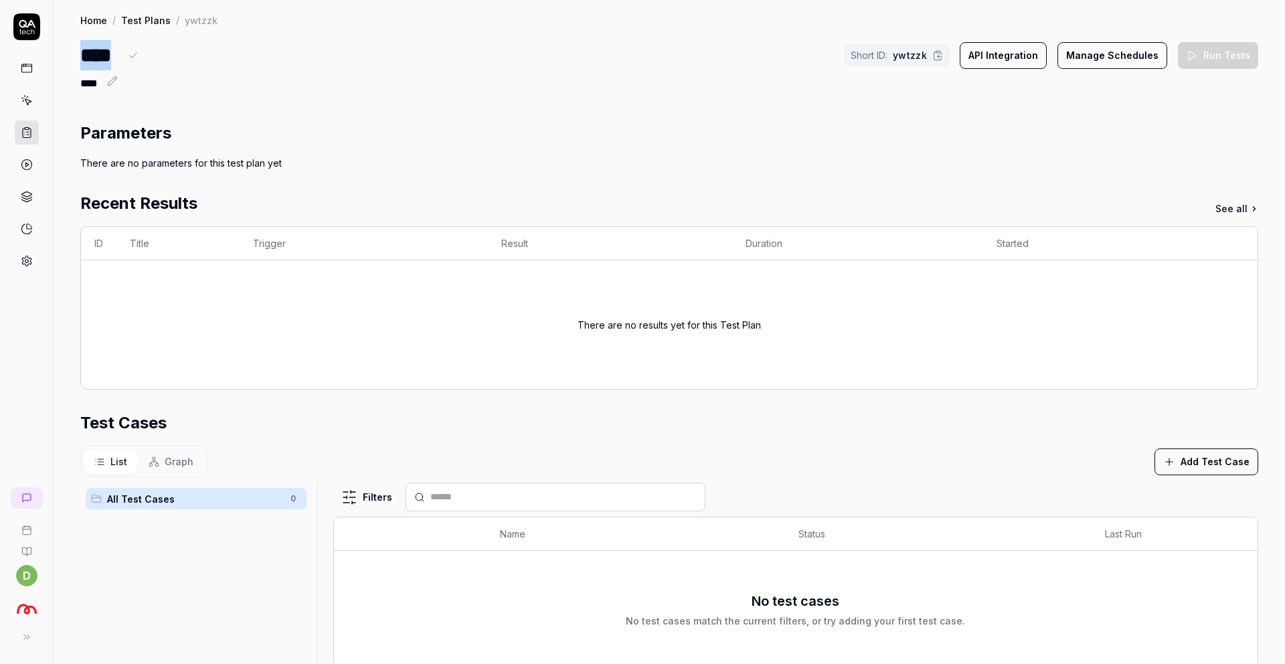
drag, startPoint x: 81, startPoint y: 52, endPoint x: 103, endPoint y: 134, distance: 84.6
click at [105, 135] on div "Home / Test Plans / ywtzzk Home / Test Plans / ywtzzk **** Short ID: ywtzzk API…" at bounding box center [669, 453] width 1231 height 906
click at [180, 85] on div "****" at bounding box center [669, 84] width 1178 height 16
click at [29, 74] on link at bounding box center [27, 68] width 24 height 24
click at [29, 94] on icon at bounding box center [27, 100] width 12 height 12
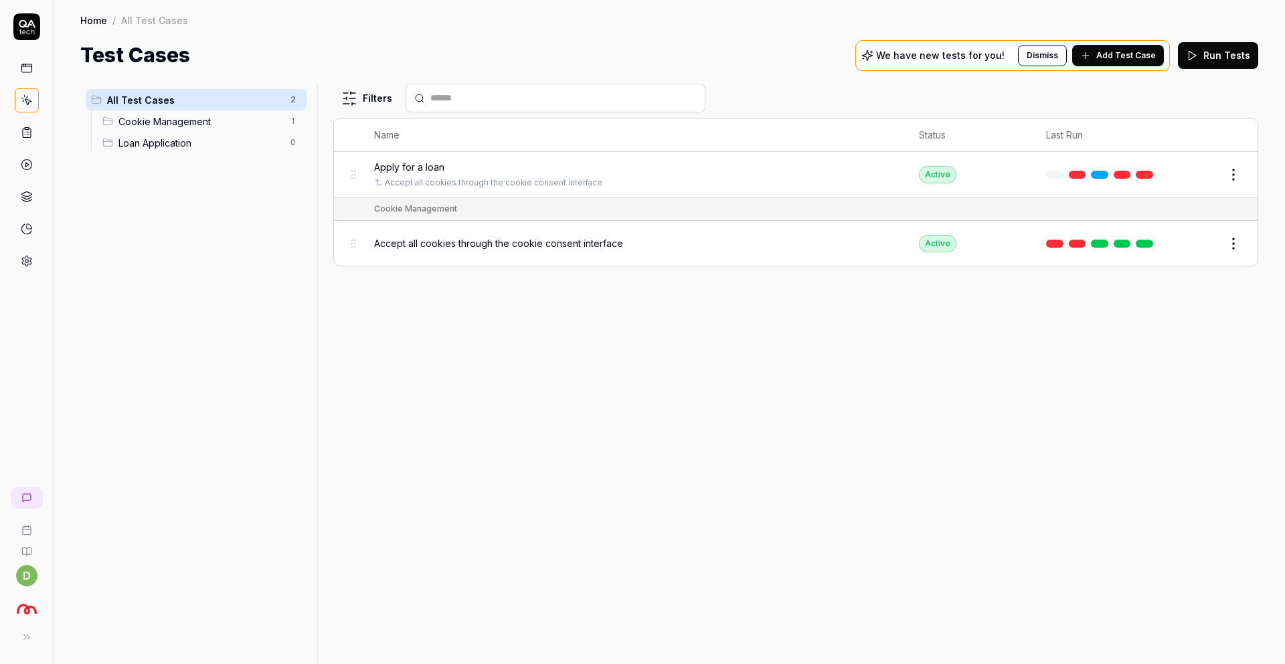
click at [616, 243] on span "Accept all cookies through the cookie consent interface" at bounding box center [498, 243] width 249 height 14
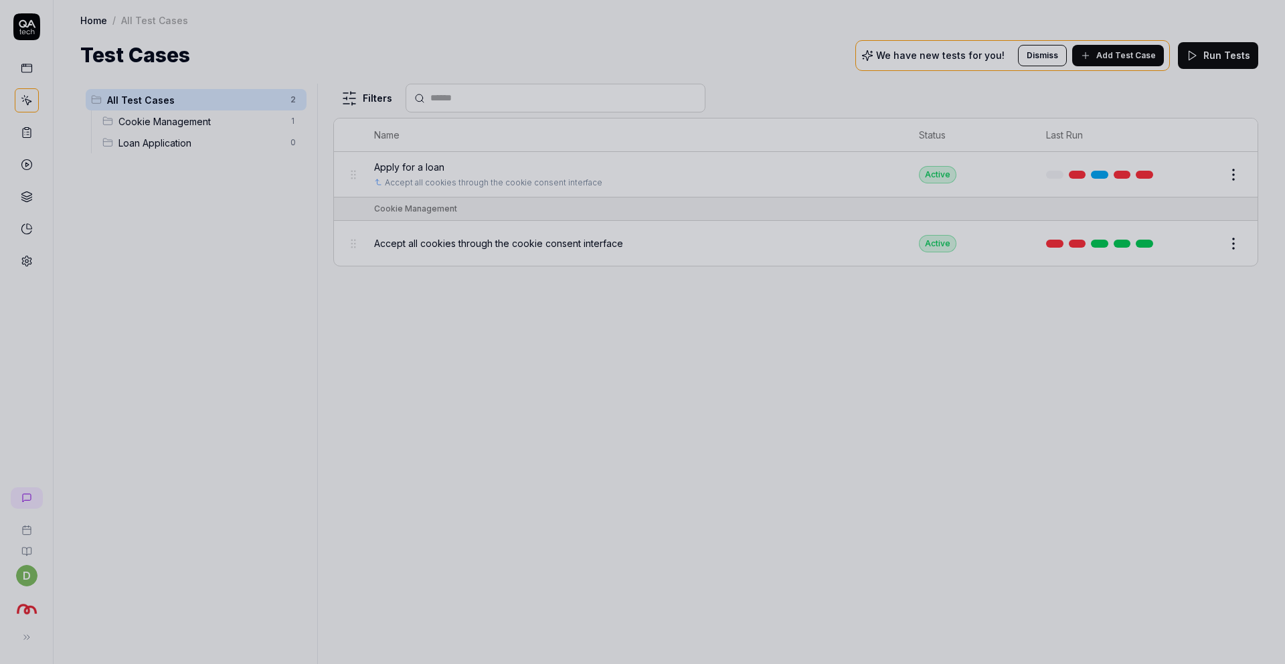
click at [688, 289] on div at bounding box center [642, 332] width 1285 height 664
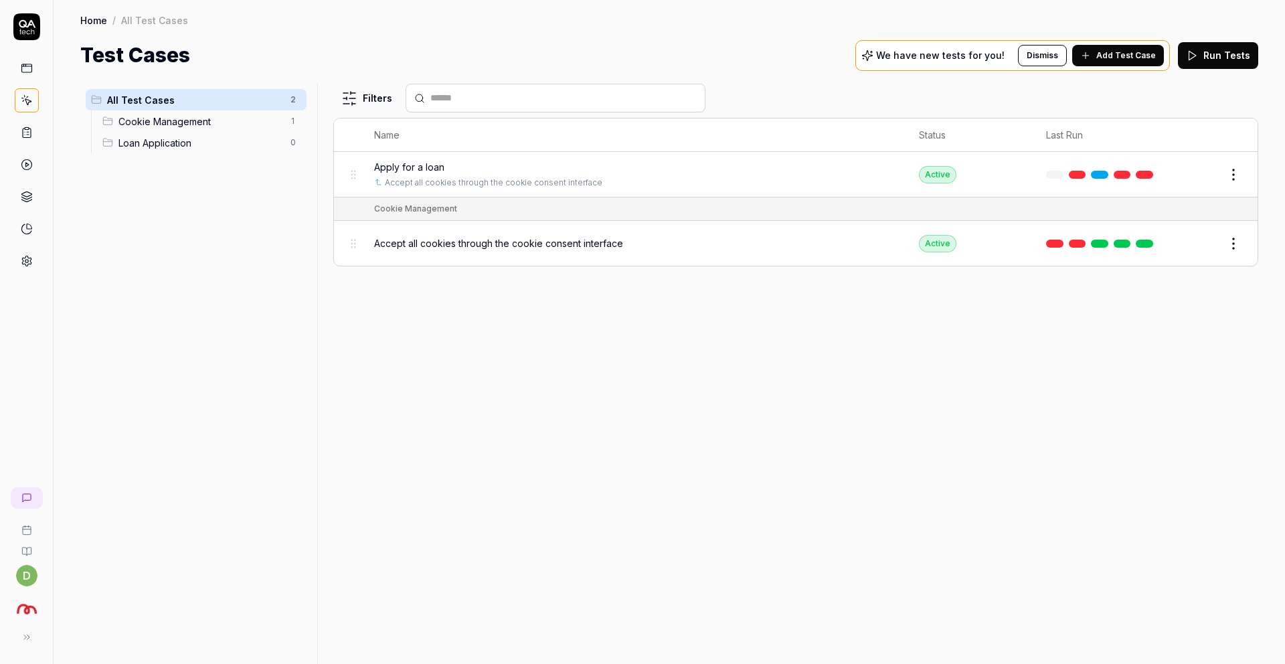
click at [444, 161] on div "Apply for a loan" at bounding box center [633, 167] width 519 height 14
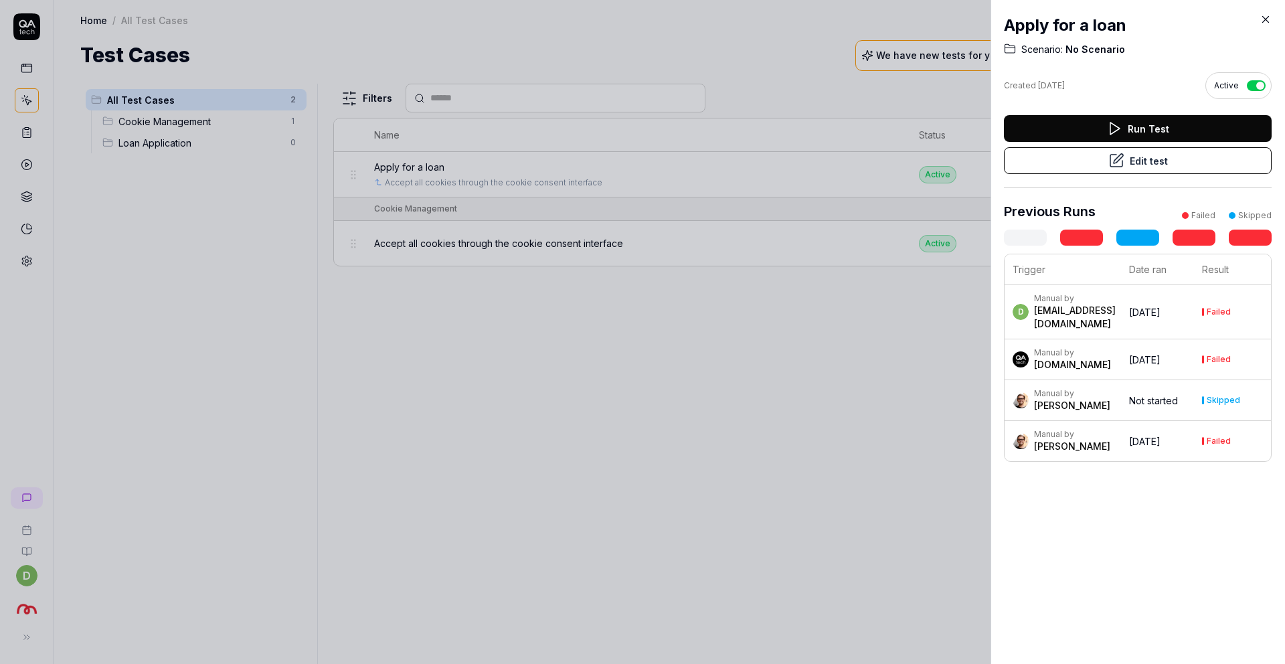
click at [1106, 154] on button "Edit test" at bounding box center [1138, 160] width 268 height 27
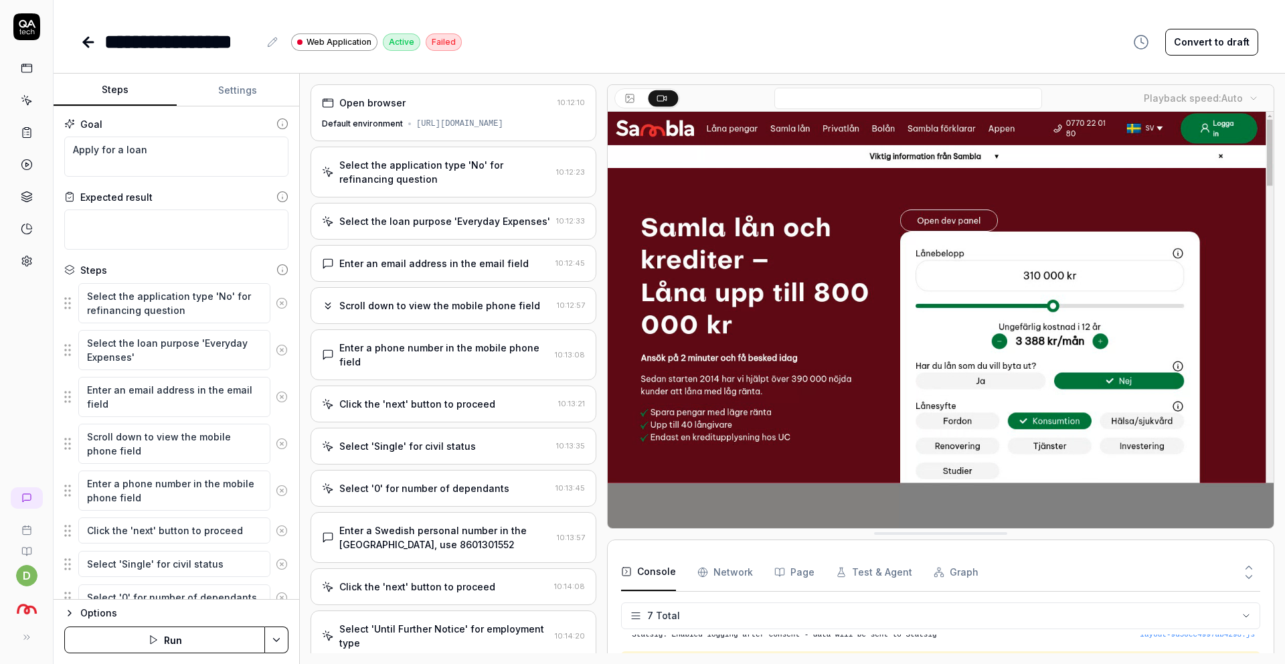
click at [445, 128] on div "[URL][DOMAIN_NAME]" at bounding box center [459, 124] width 87 height 12
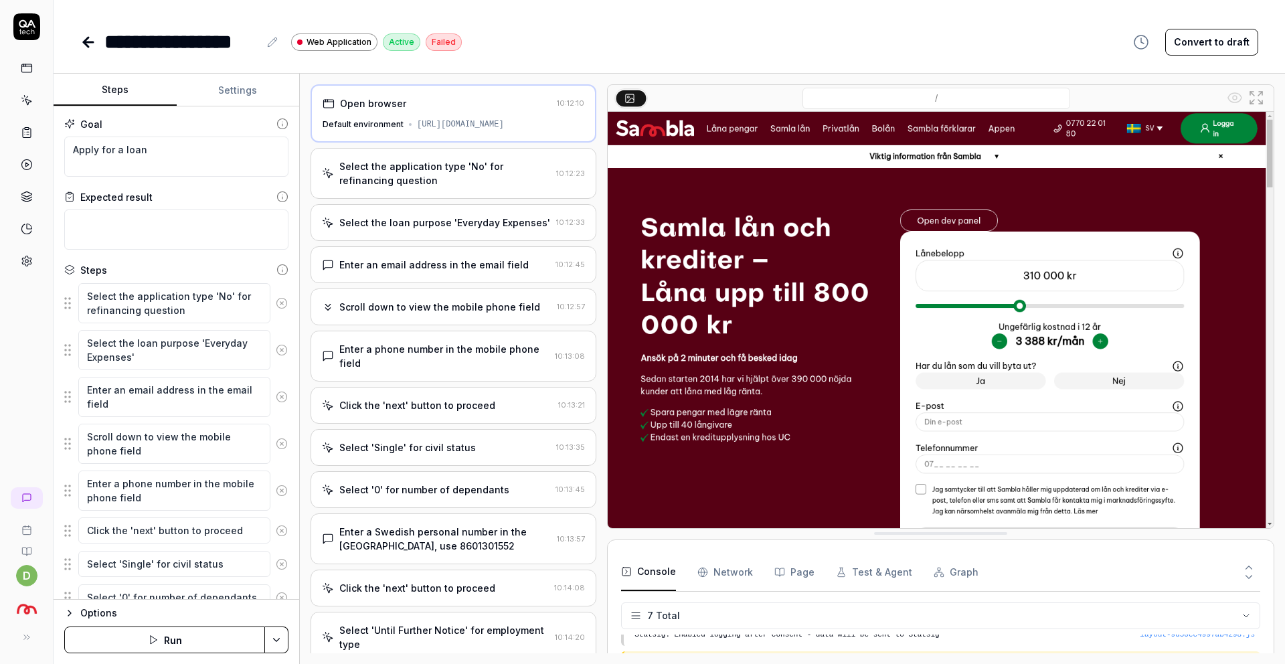
drag, startPoint x: 414, startPoint y: 131, endPoint x: 573, endPoint y: 130, distance: 158.6
click at [504, 130] on div "[URL][DOMAIN_NAME]" at bounding box center [460, 124] width 87 height 12
click at [504, 131] on div "[URL][DOMAIN_NAME]" at bounding box center [460, 124] width 87 height 12
drag, startPoint x: 412, startPoint y: 126, endPoint x: 578, endPoint y: 126, distance: 165.3
click at [504, 126] on div "[URL][DOMAIN_NAME]" at bounding box center [460, 124] width 87 height 12
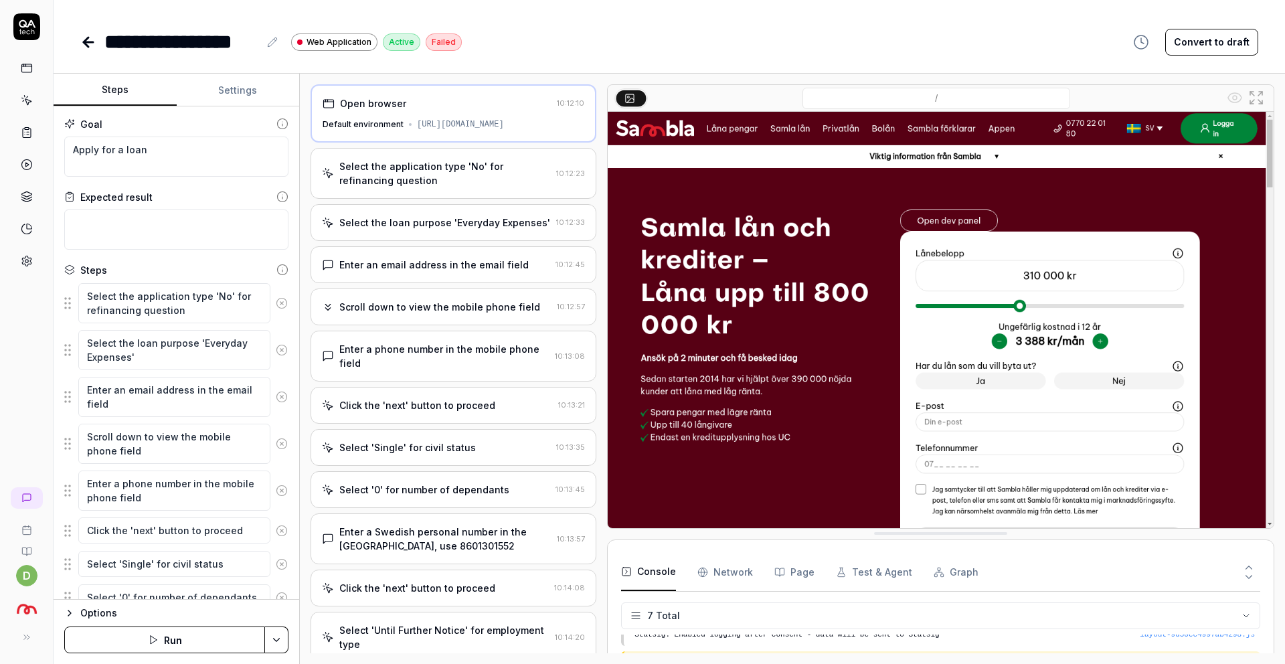
click at [471, 131] on div "[URL][DOMAIN_NAME]" at bounding box center [460, 124] width 87 height 12
click at [86, 43] on icon at bounding box center [86, 41] width 5 height 9
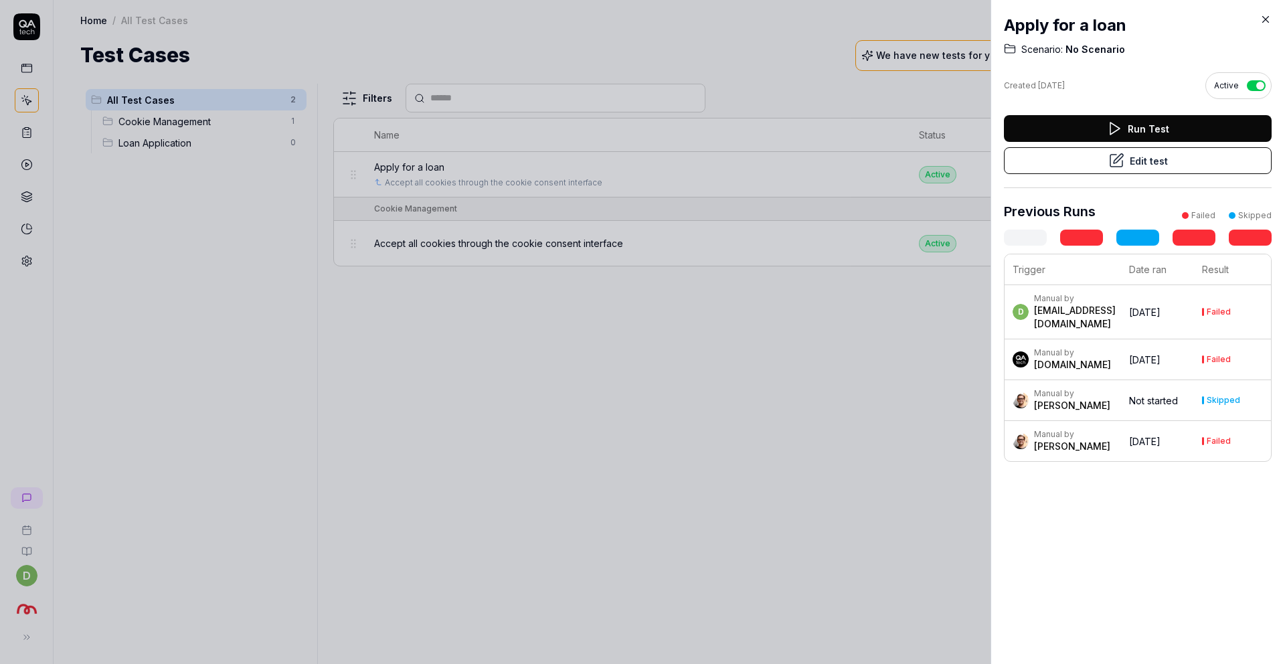
click at [718, 456] on div at bounding box center [642, 332] width 1285 height 664
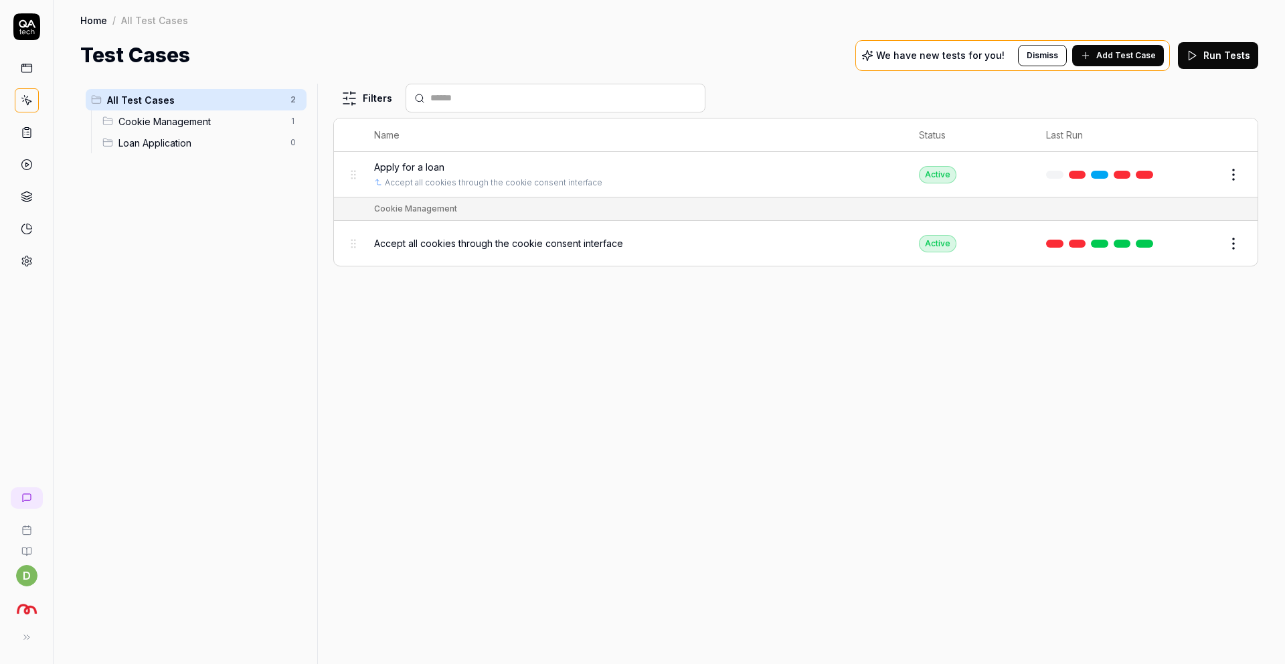
click at [514, 360] on div "Filters Name Status Last Run Apply for a loan Accept all cookies through the co…" at bounding box center [795, 374] width 925 height 580
click at [601, 347] on div "Filters Name Status Last Run Apply for a loan Accept all cookies through the co…" at bounding box center [795, 374] width 925 height 580
click at [510, 322] on div "Filters Name Status Last Run Apply for a loan Accept all cookies through the co…" at bounding box center [795, 374] width 925 height 580
click at [434, 333] on div "Filters Name Status Last Run Apply for a loan Accept all cookies through the co…" at bounding box center [795, 374] width 925 height 580
click at [238, 293] on div "All Test Cases 2 Cookie Management 1 Loan Application 0" at bounding box center [196, 366] width 232 height 564
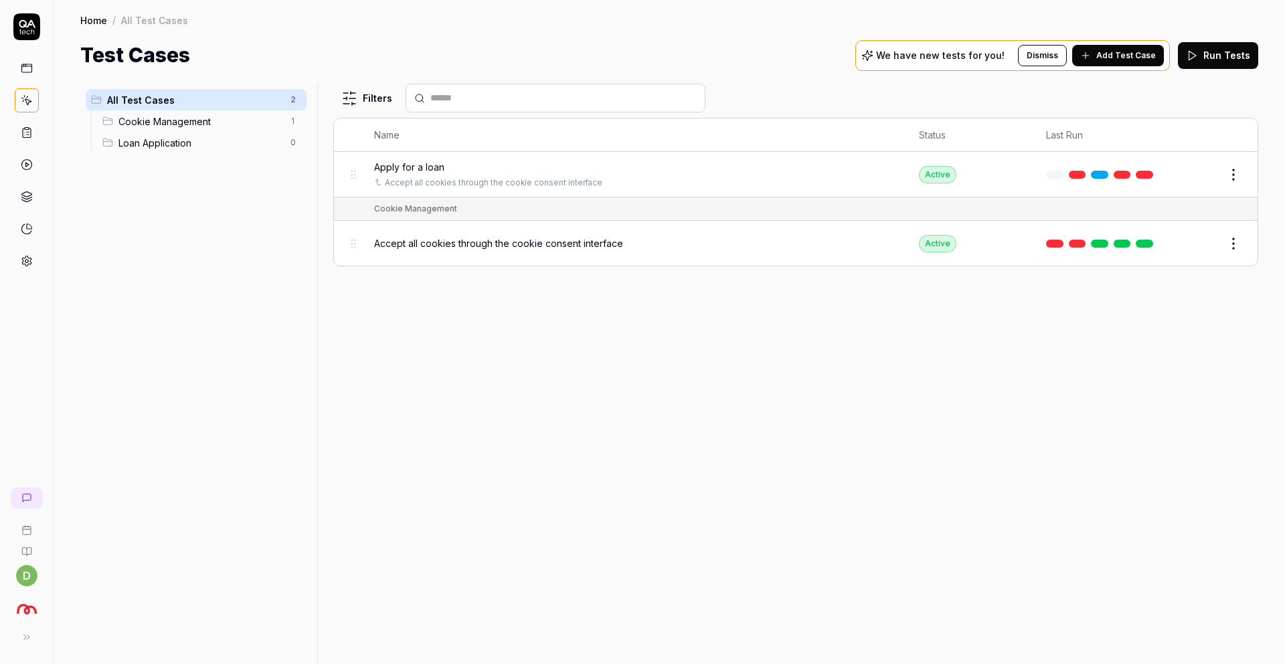
click at [543, 389] on div "Filters Name Status Last Run Apply for a loan Accept all cookies through the co…" at bounding box center [795, 374] width 925 height 580
click at [438, 383] on div "Filters Name Status Last Run Apply for a loan Accept all cookies through the co…" at bounding box center [795, 374] width 925 height 580
click at [27, 131] on icon at bounding box center [27, 132] width 12 height 12
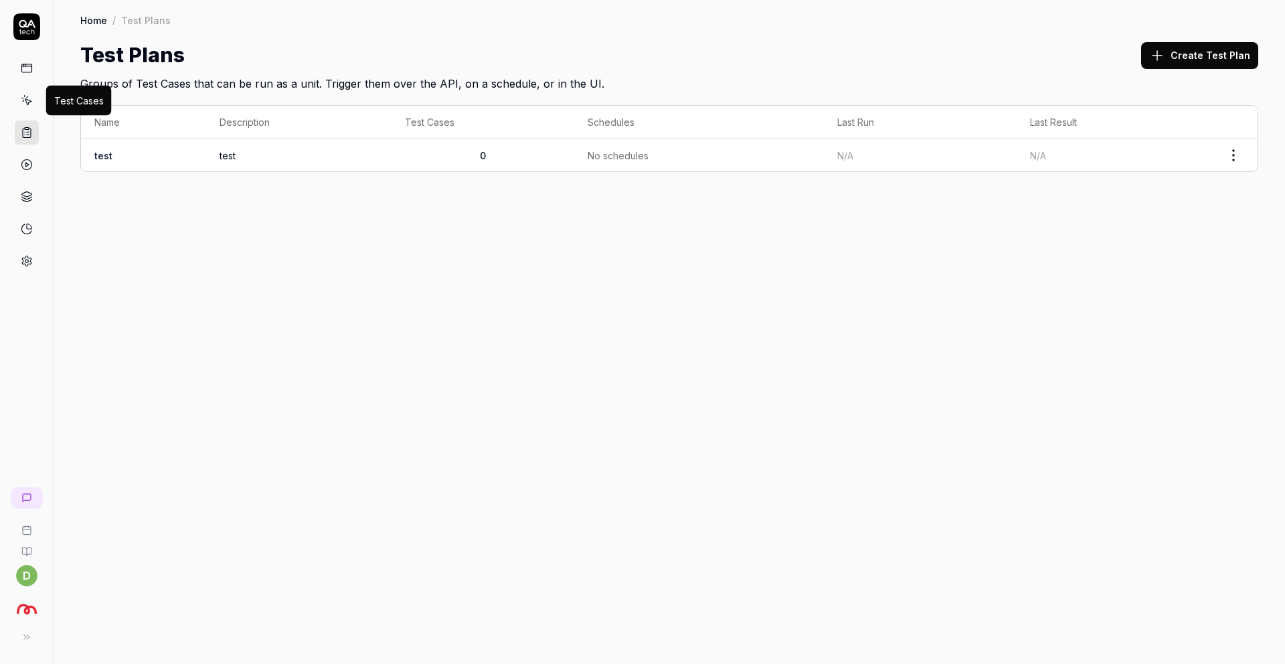
click at [21, 95] on icon at bounding box center [27, 100] width 12 height 12
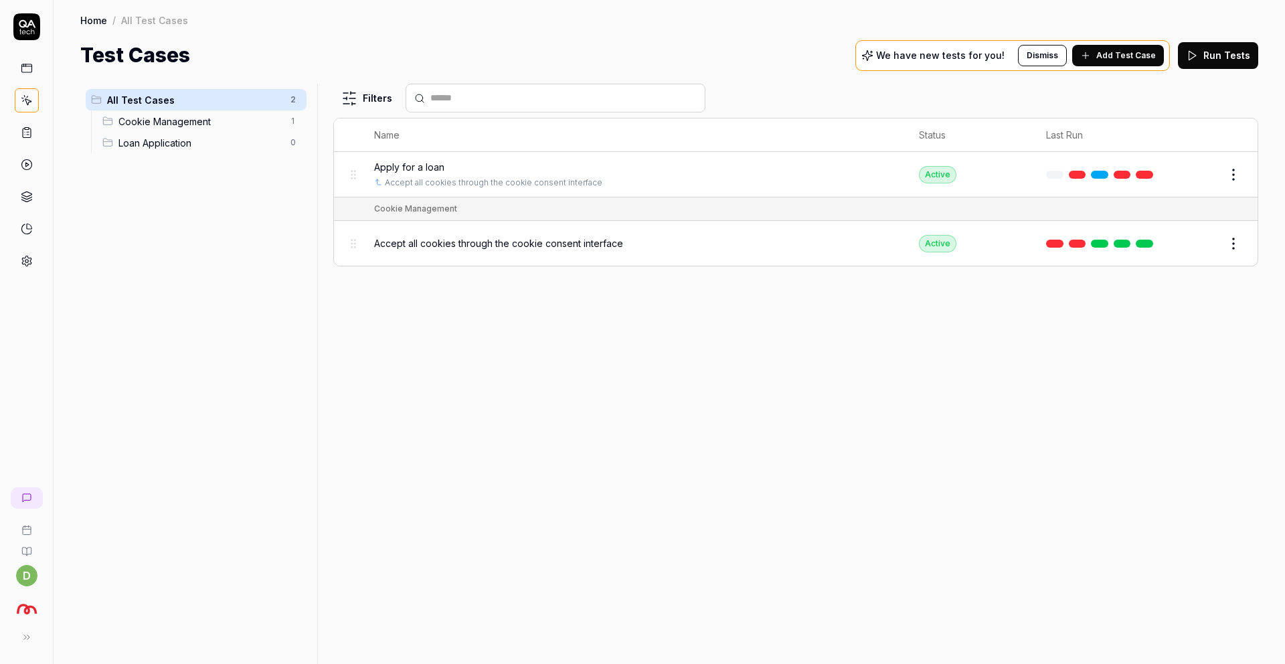
click at [452, 162] on div "Apply for a loan" at bounding box center [633, 167] width 519 height 14
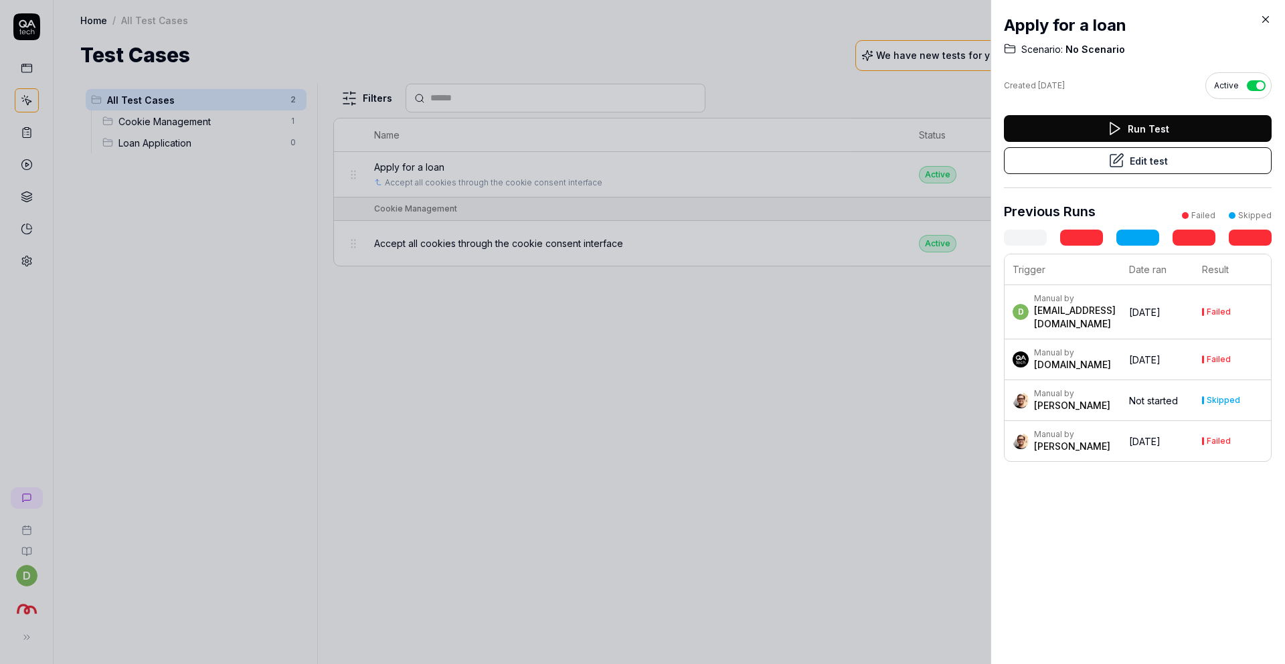
click at [1126, 165] on button "Edit test" at bounding box center [1138, 160] width 268 height 27
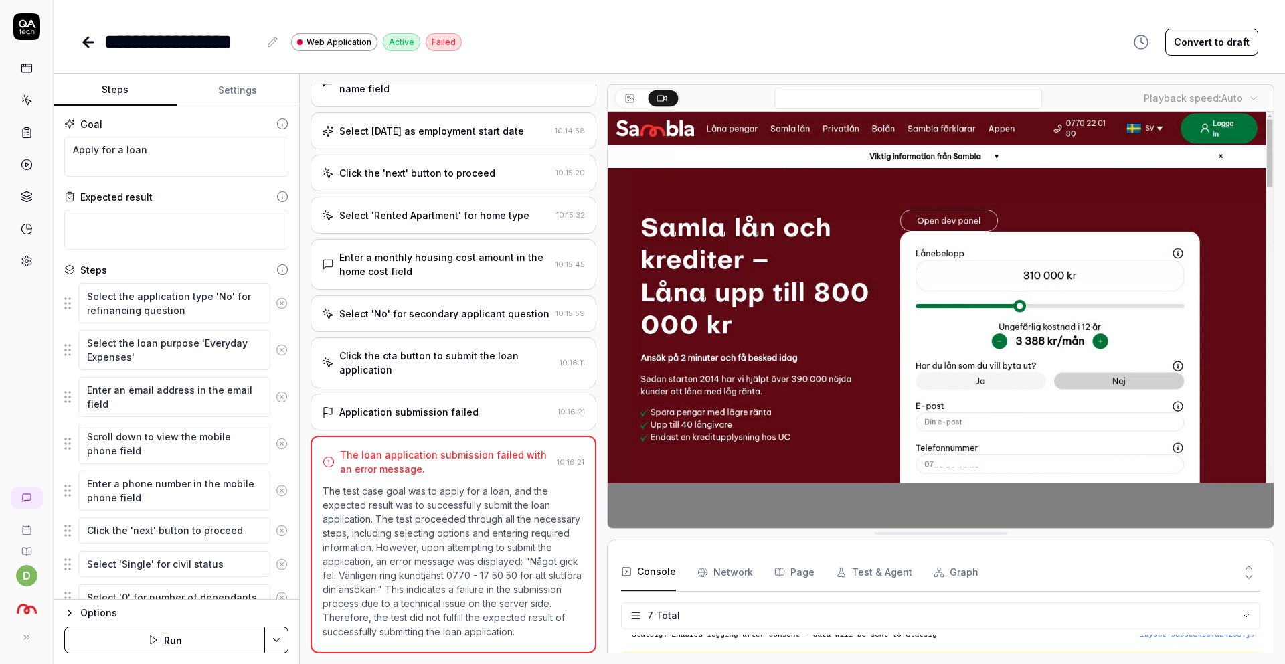
scroll to position [167, 0]
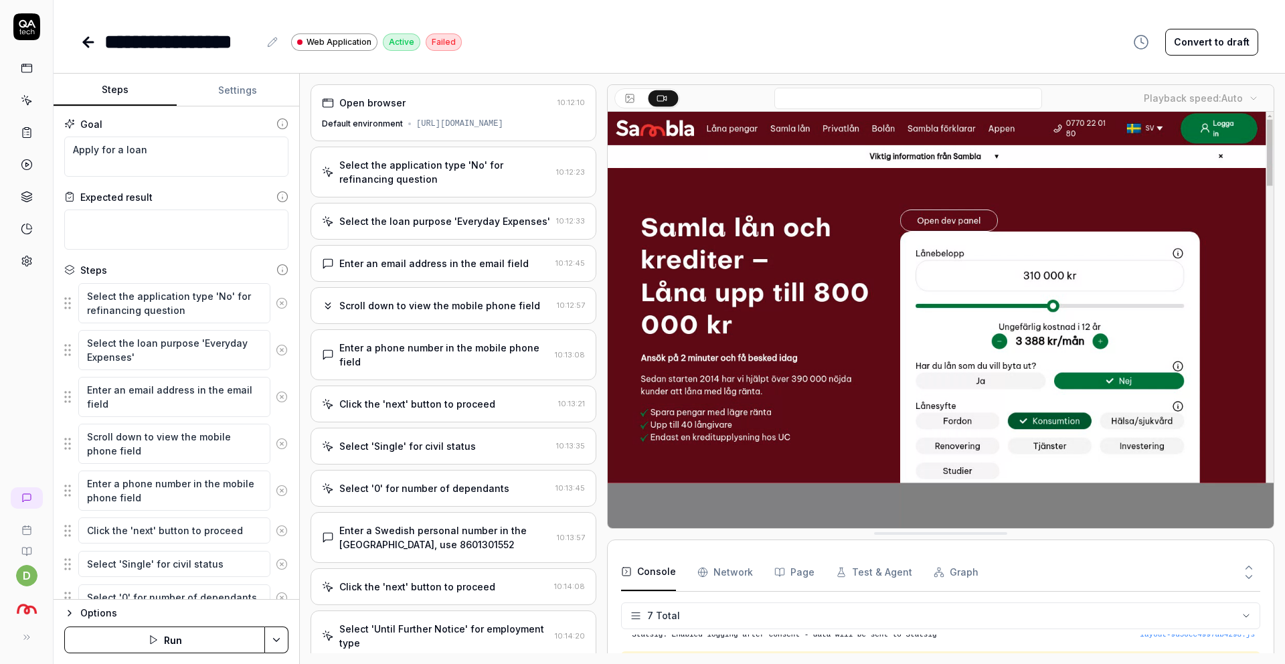
click at [606, 532] on div at bounding box center [601, 368] width 11 height 569
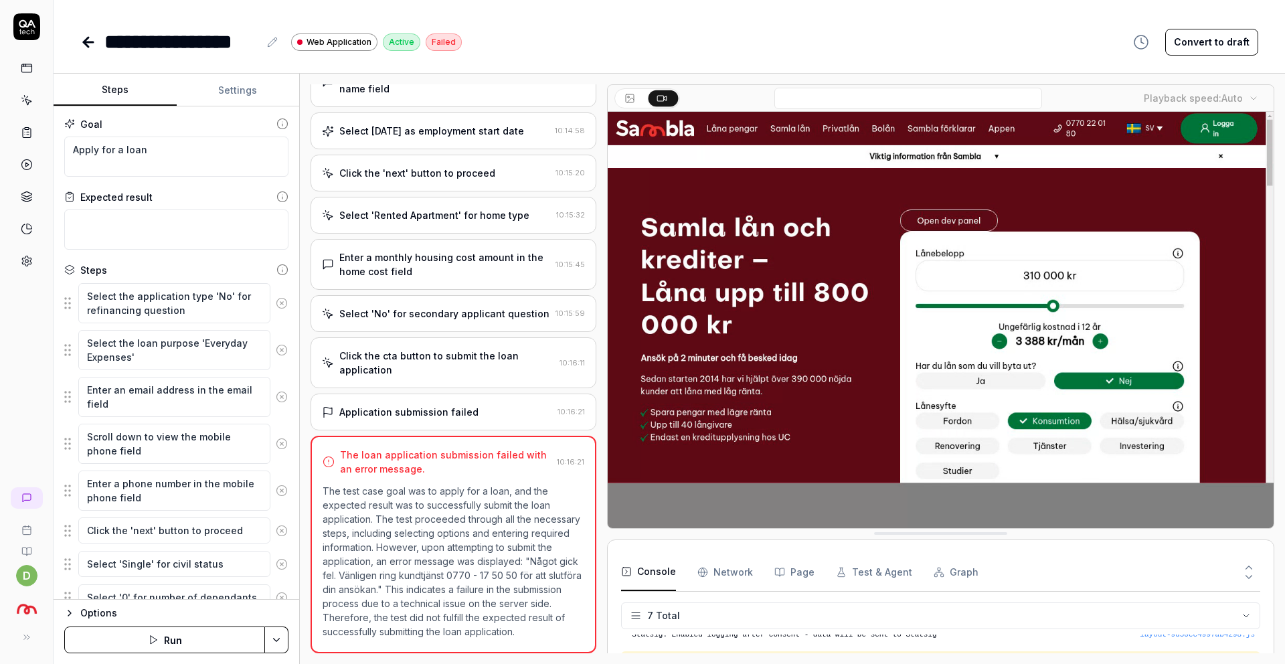
scroll to position [679, 0]
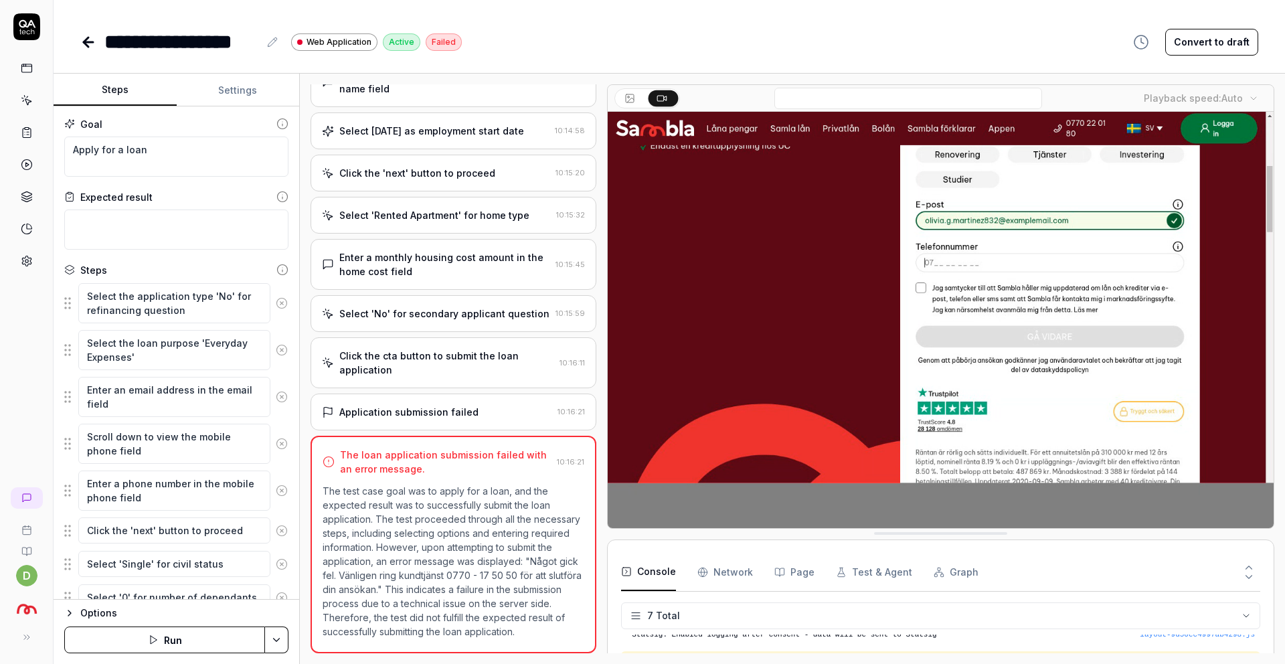
click at [214, 195] on div "Expected result" at bounding box center [176, 197] width 224 height 14
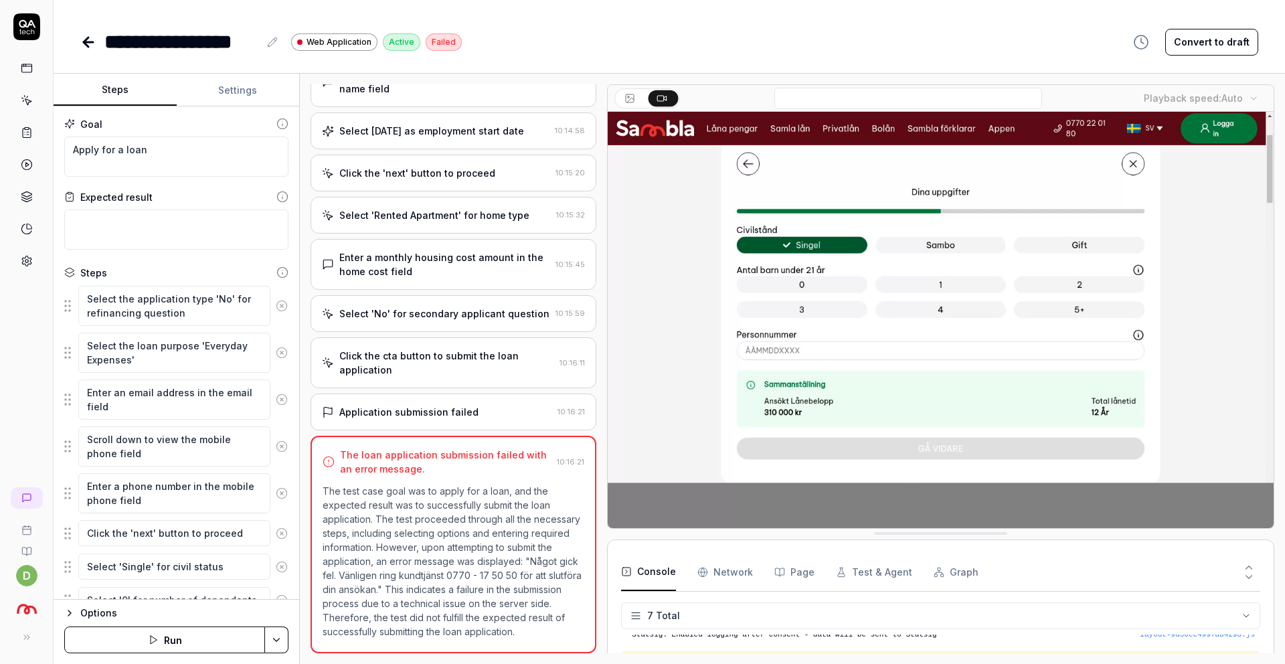
click at [25, 70] on icon at bounding box center [27, 68] width 12 height 12
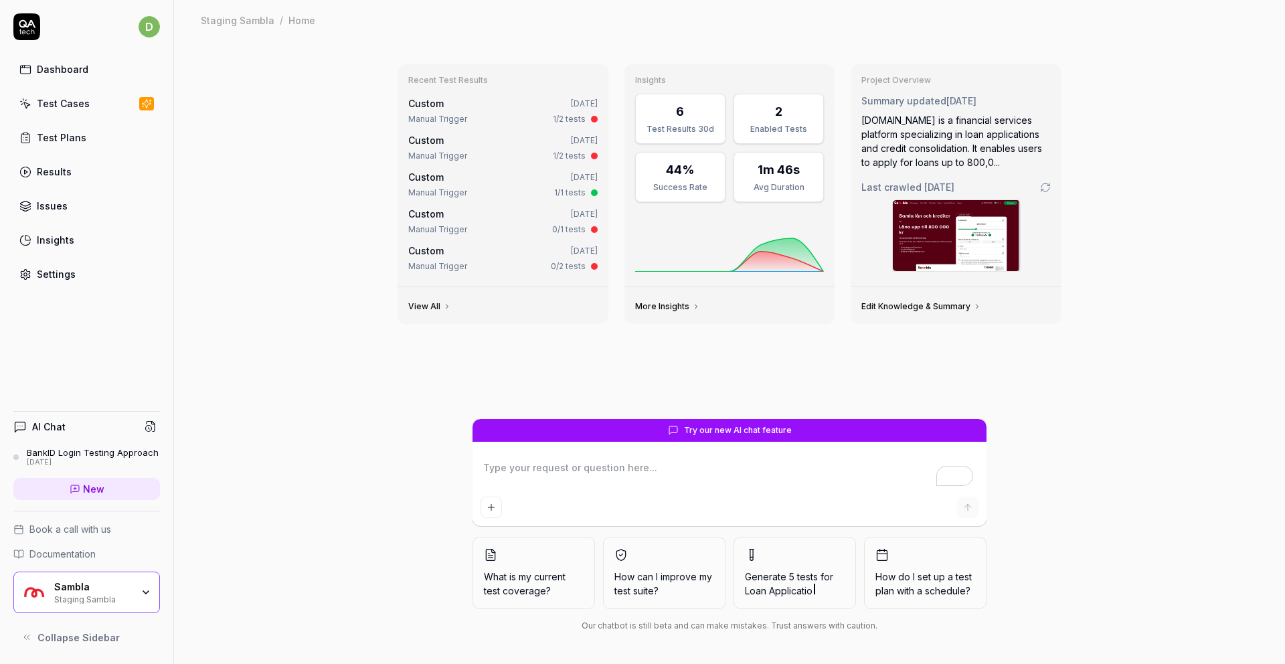
click at [296, 311] on div "Recent Test Results Custom [DATE] Manual Trigger 1/2 tests Custom [DATE] Manual…" at bounding box center [729, 352] width 1111 height 624
click at [97, 454] on div "BankID Login Testing Approach" at bounding box center [93, 452] width 132 height 11
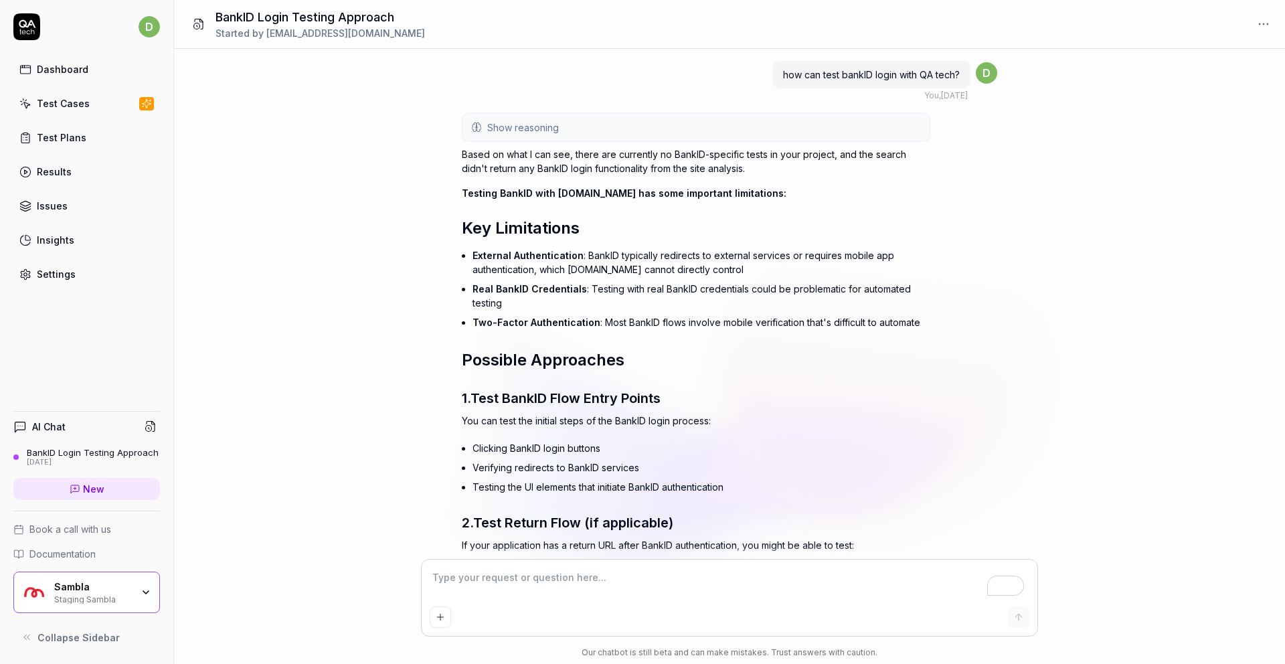
type textarea "*"
